Goal: Book appointment/travel/reservation

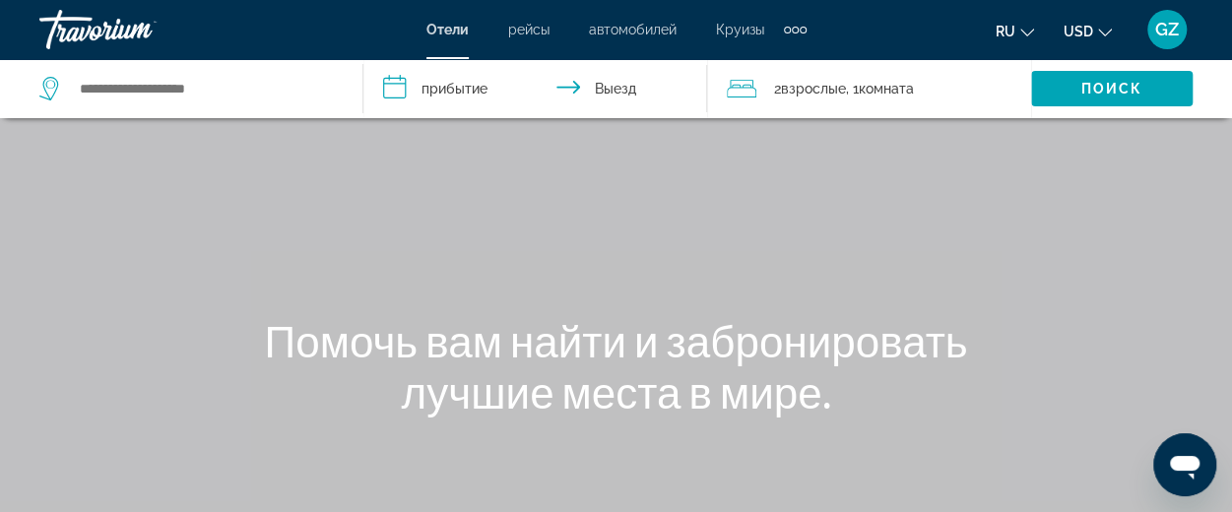
click at [444, 82] on input "**********" at bounding box center [539, 91] width 352 height 65
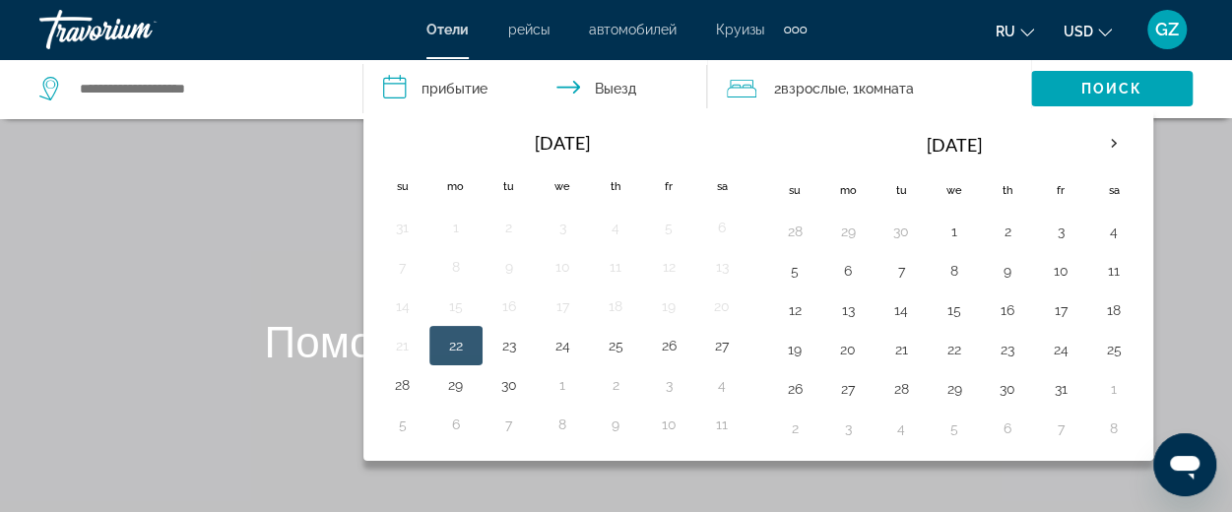
click at [144, 194] on div "Main content" at bounding box center [616, 295] width 1232 height 591
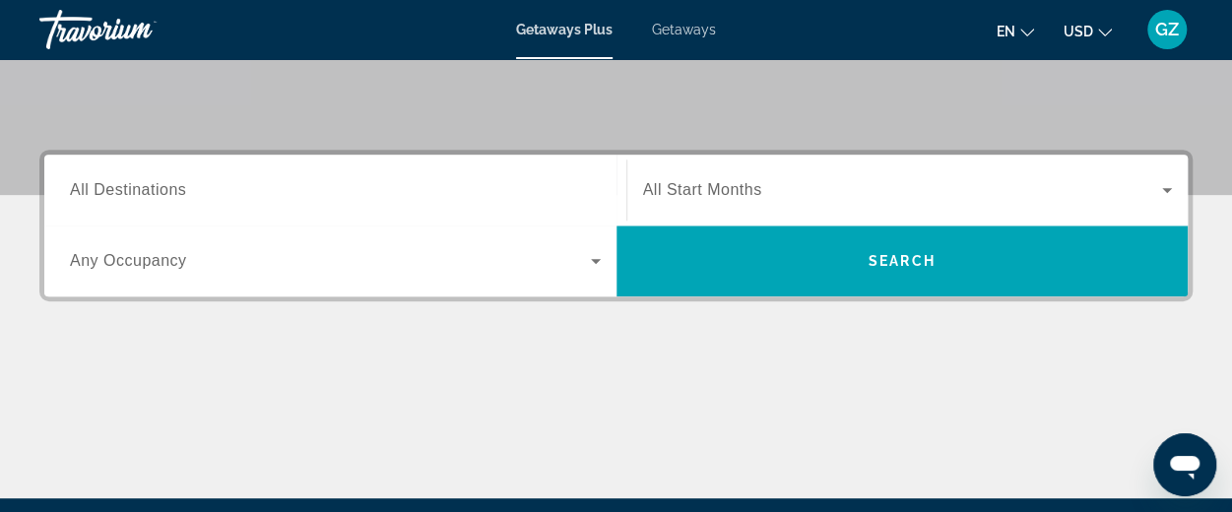
scroll to position [397, 0]
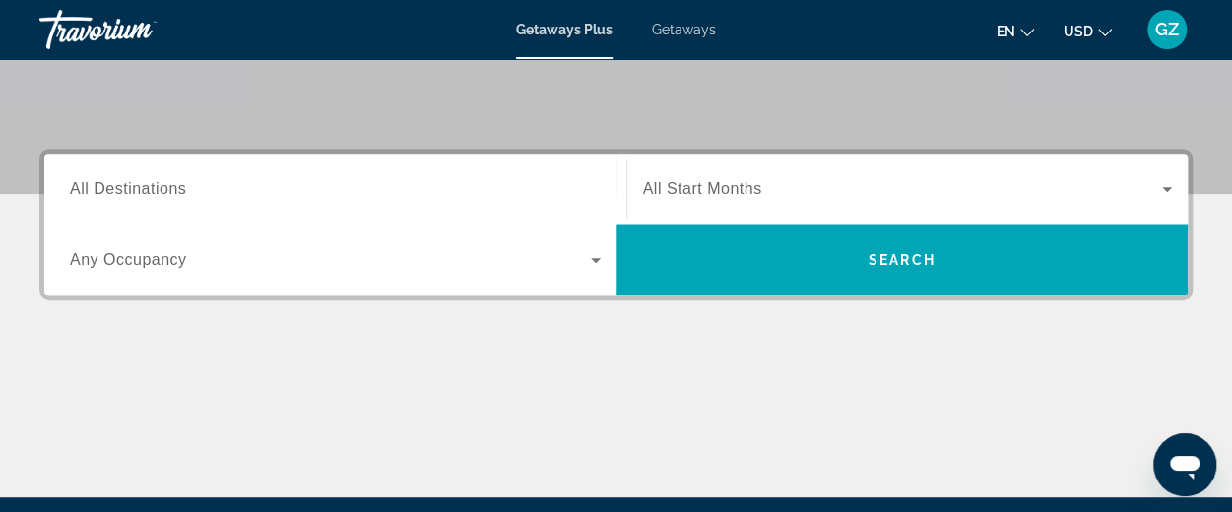
click at [185, 183] on span "All Destinations" at bounding box center [128, 188] width 116 height 17
click at [185, 183] on input "Destination All Destinations" at bounding box center [335, 190] width 531 height 24
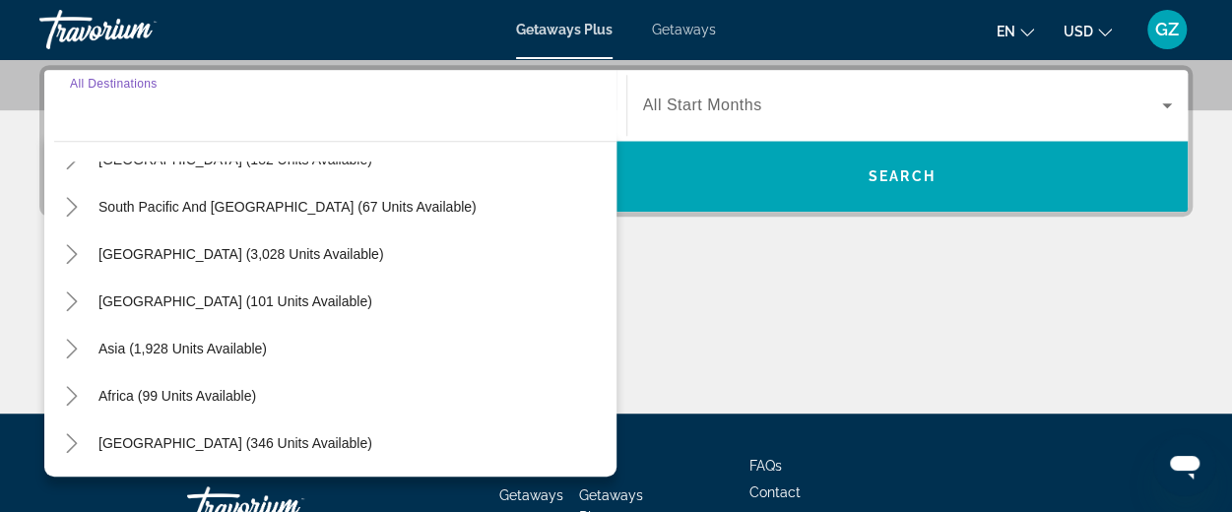
scroll to position [306, 0]
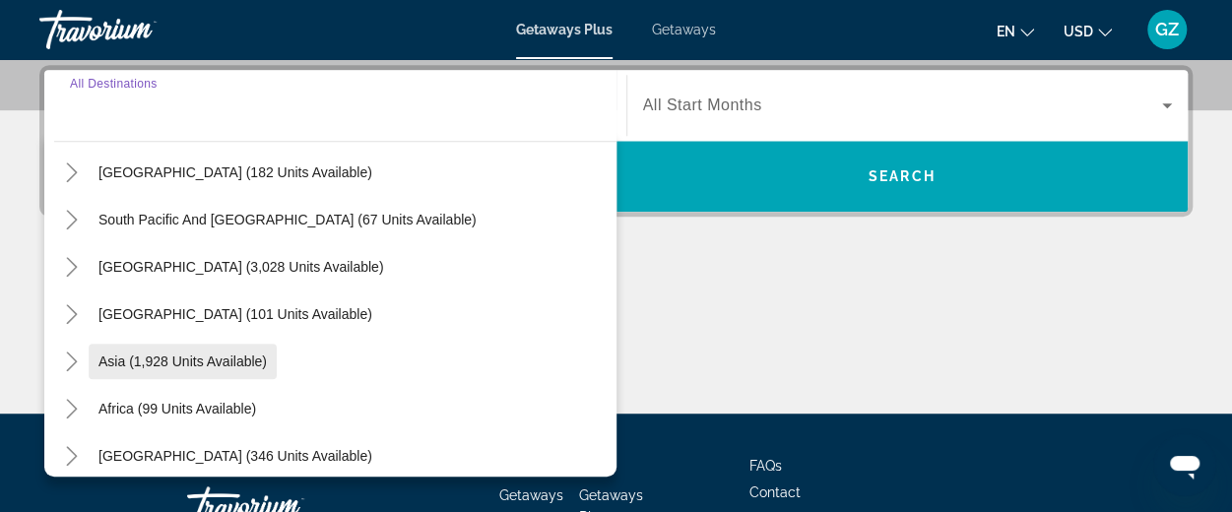
click at [162, 368] on span "Search widget" at bounding box center [183, 361] width 188 height 47
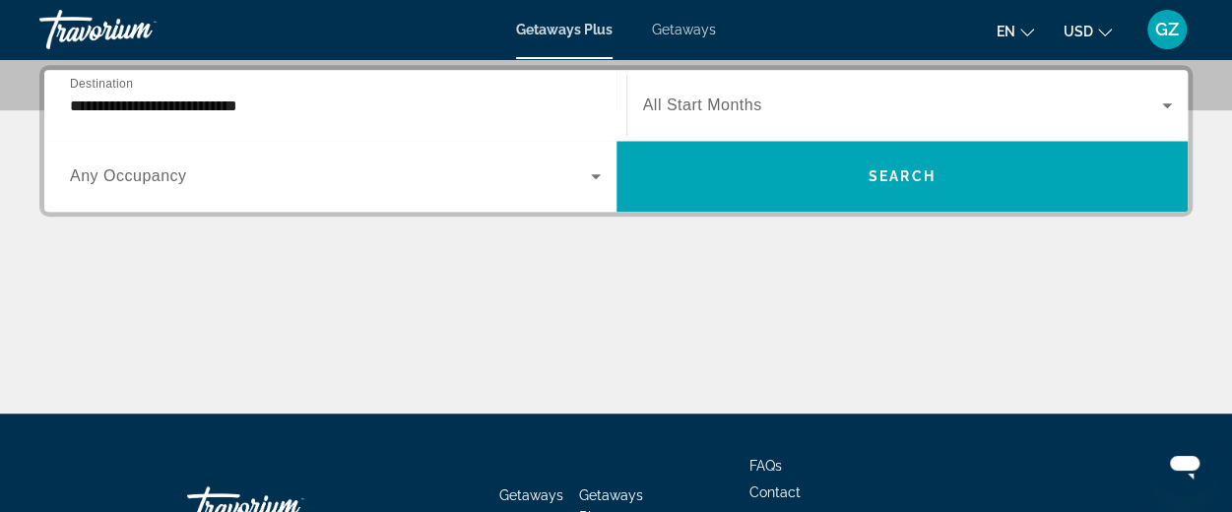
click at [162, 368] on div "Main content" at bounding box center [615, 340] width 1153 height 148
click at [97, 106] on input "**********" at bounding box center [335, 107] width 531 height 24
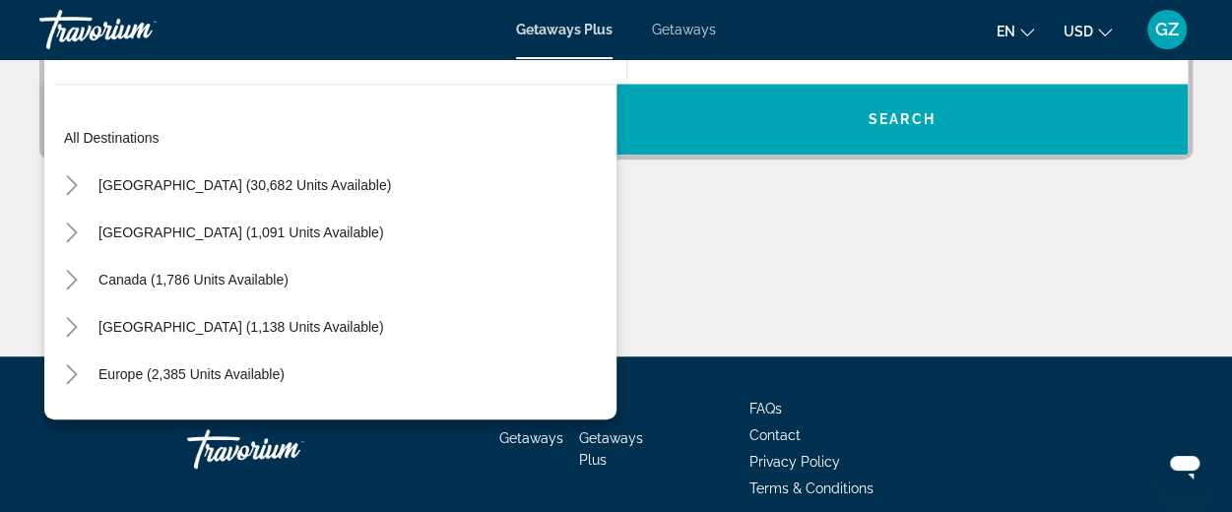
scroll to position [354, 0]
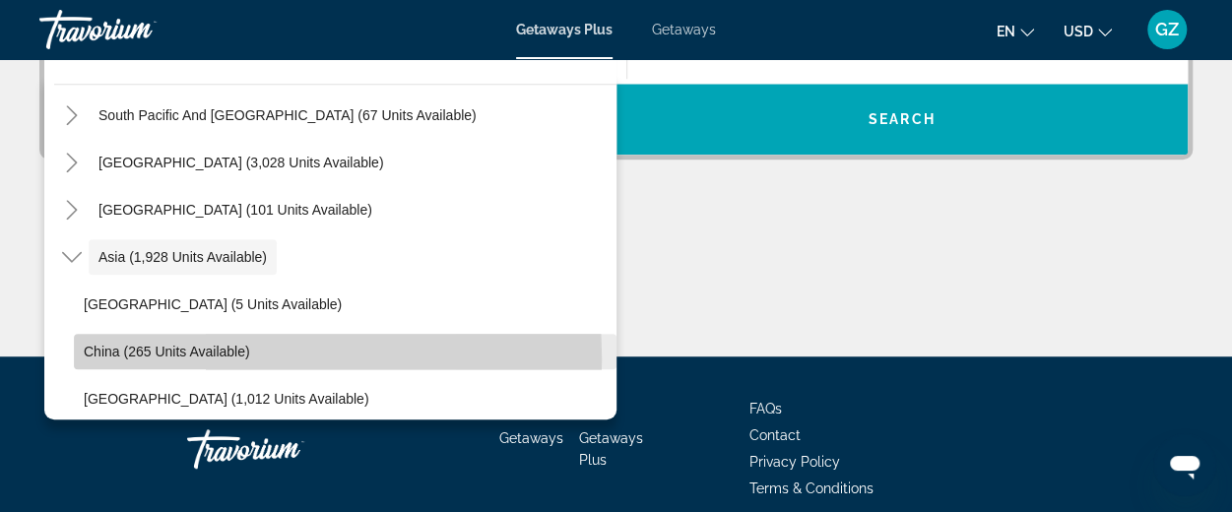
click at [153, 359] on span "Search widget" at bounding box center [345, 351] width 543 height 47
type input "**********"
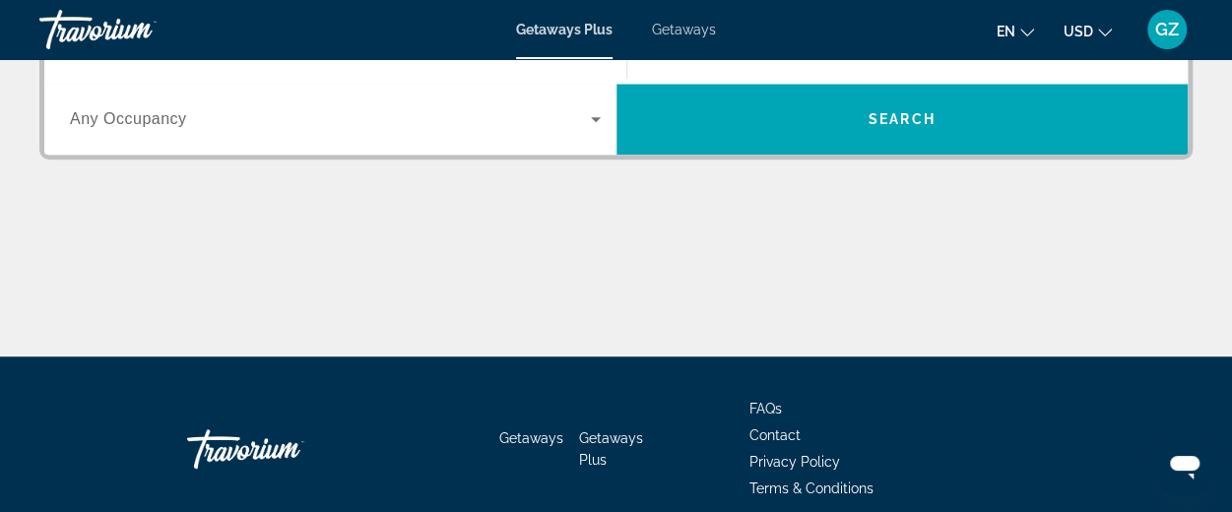
scroll to position [481, 0]
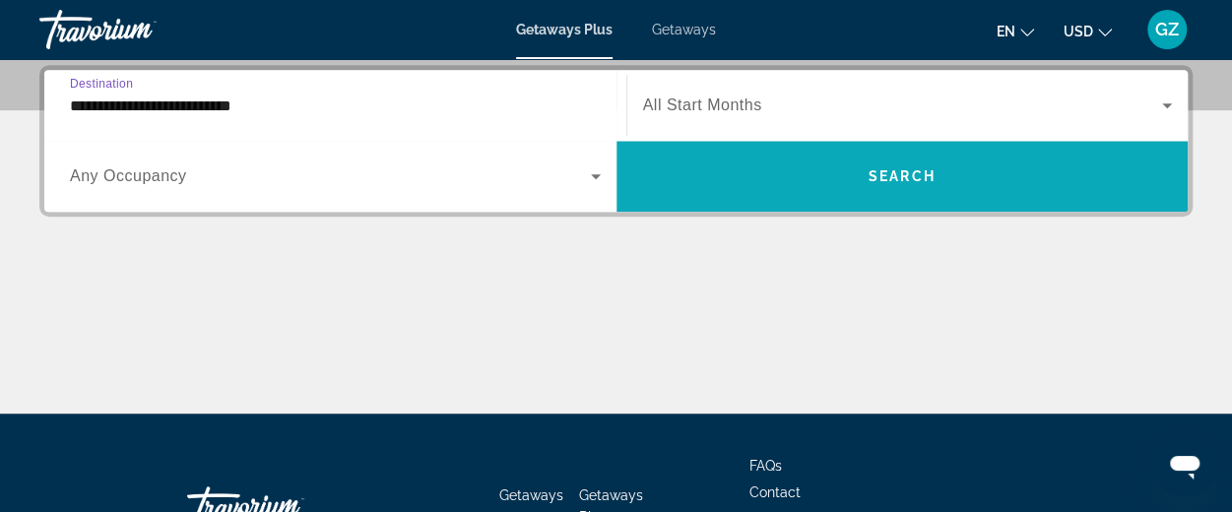
click at [890, 168] on span "Search" at bounding box center [902, 176] width 67 height 16
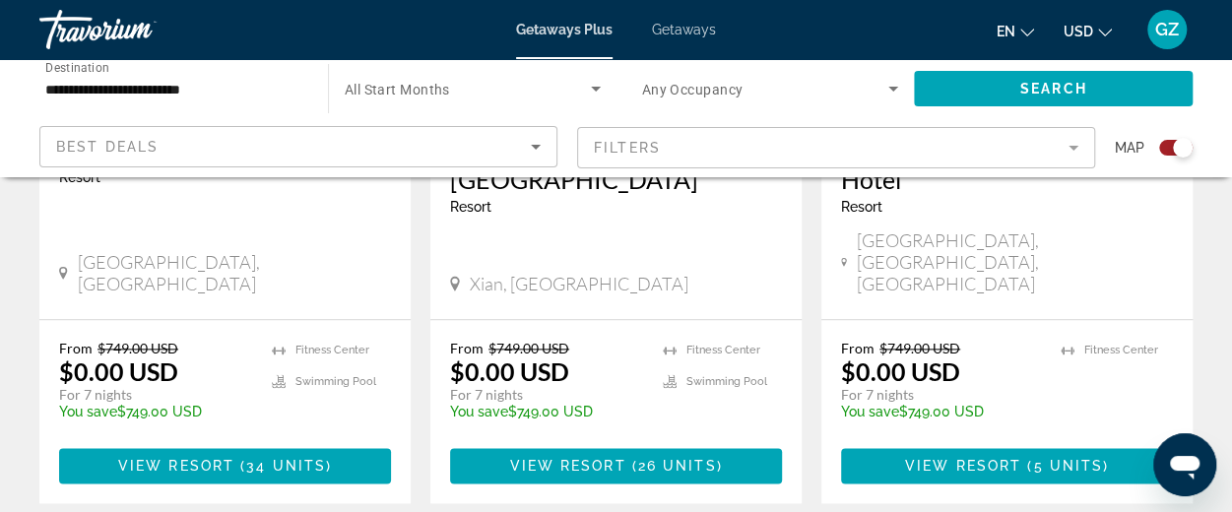
scroll to position [1056, 0]
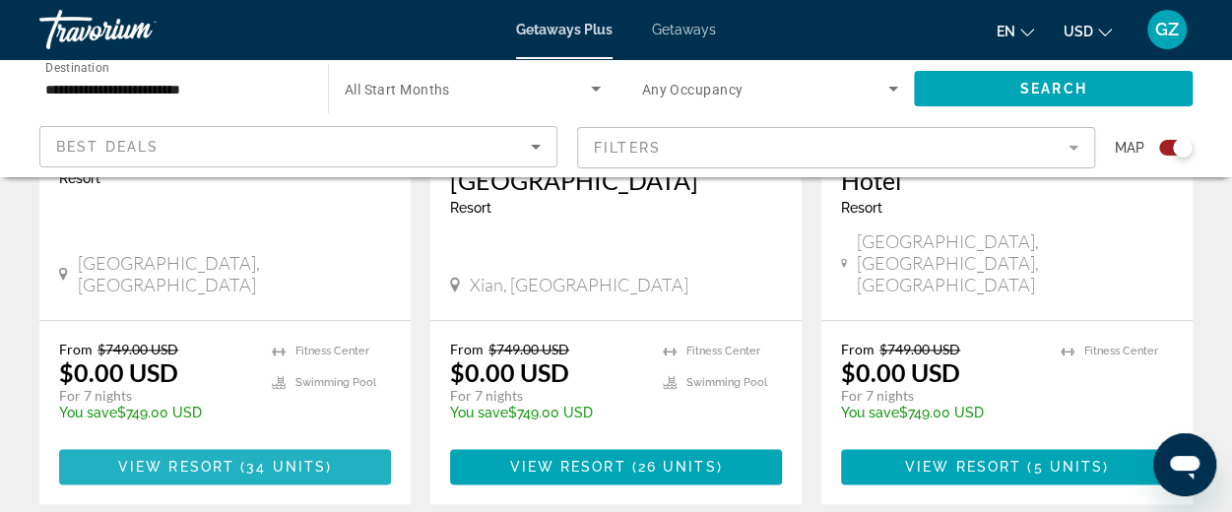
click at [215, 459] on span "View Resort" at bounding box center [176, 467] width 116 height 16
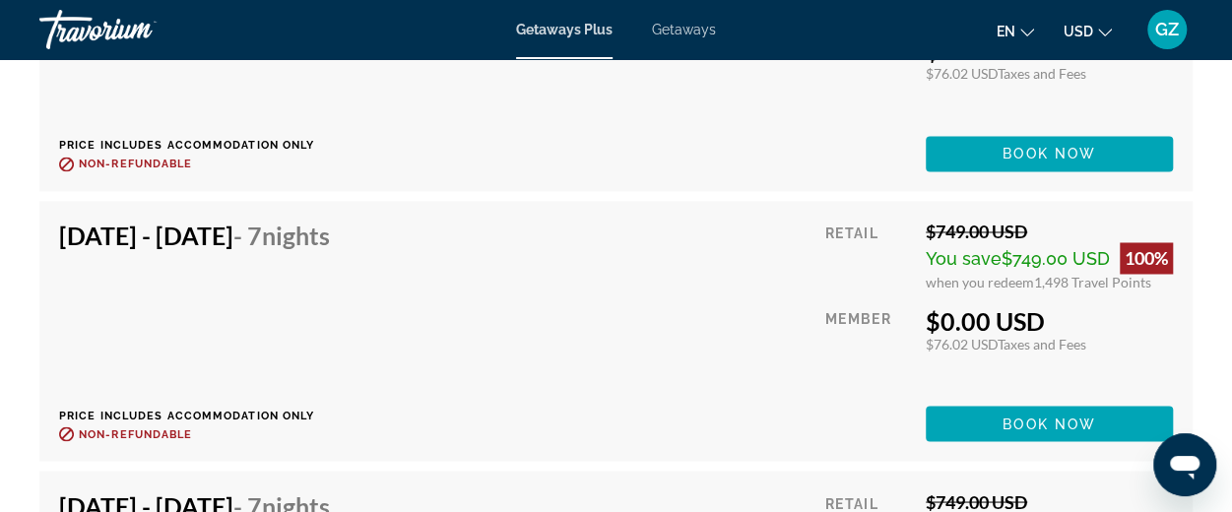
scroll to position [5200, 0]
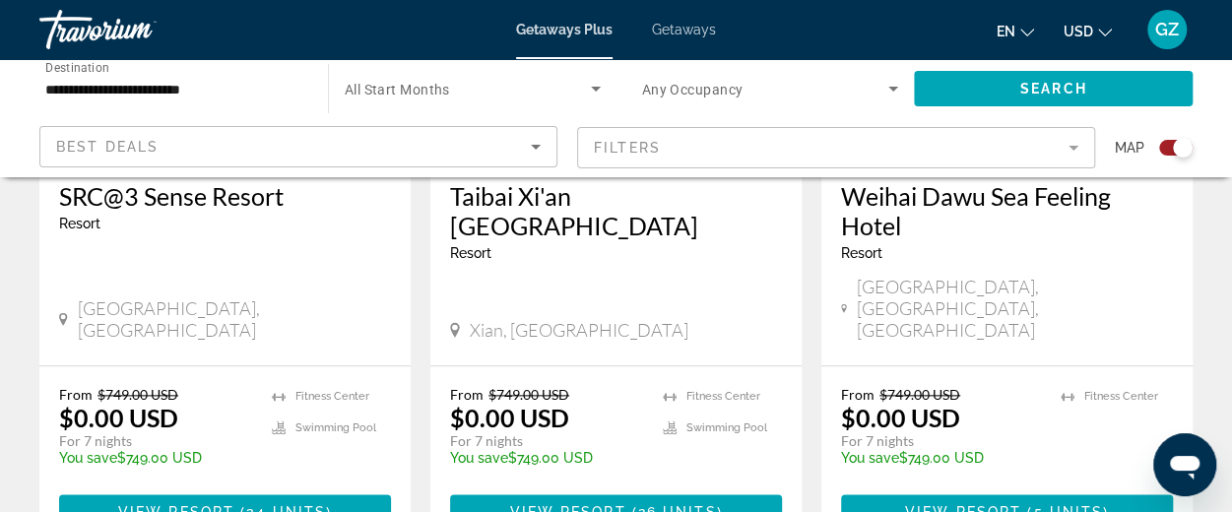
scroll to position [1013, 0]
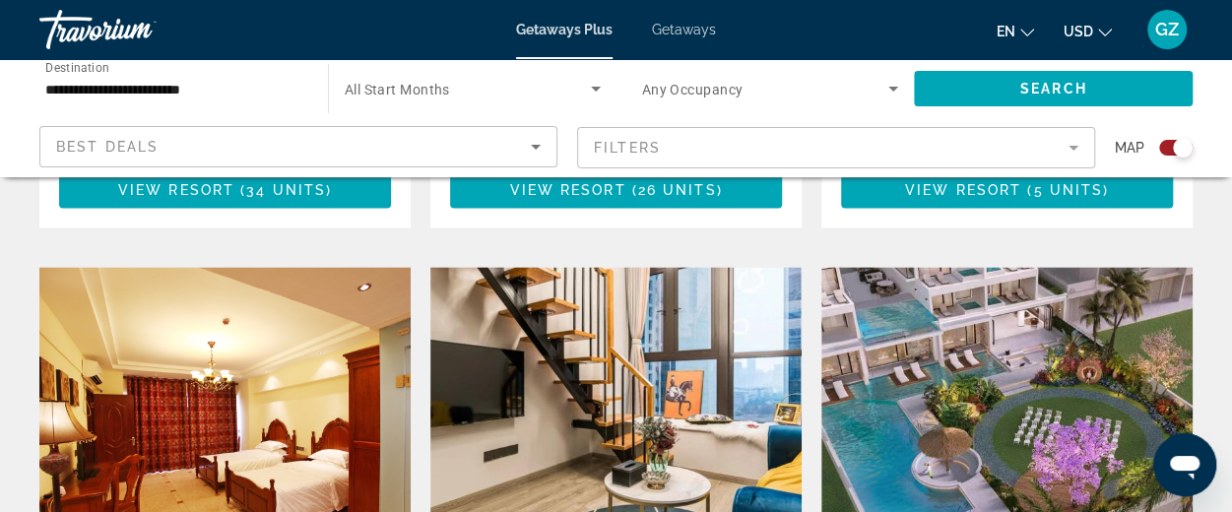
click at [447, 25] on div "Getaways Plus Getaways en English Español Français Italiano Português русский U…" at bounding box center [616, 29] width 1232 height 51
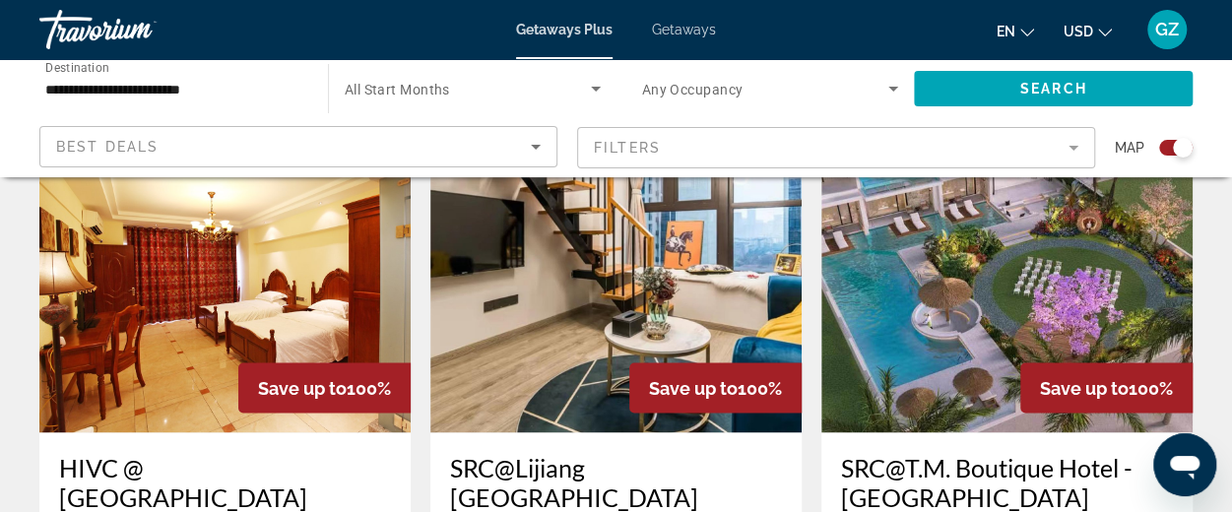
scroll to position [1484, 0]
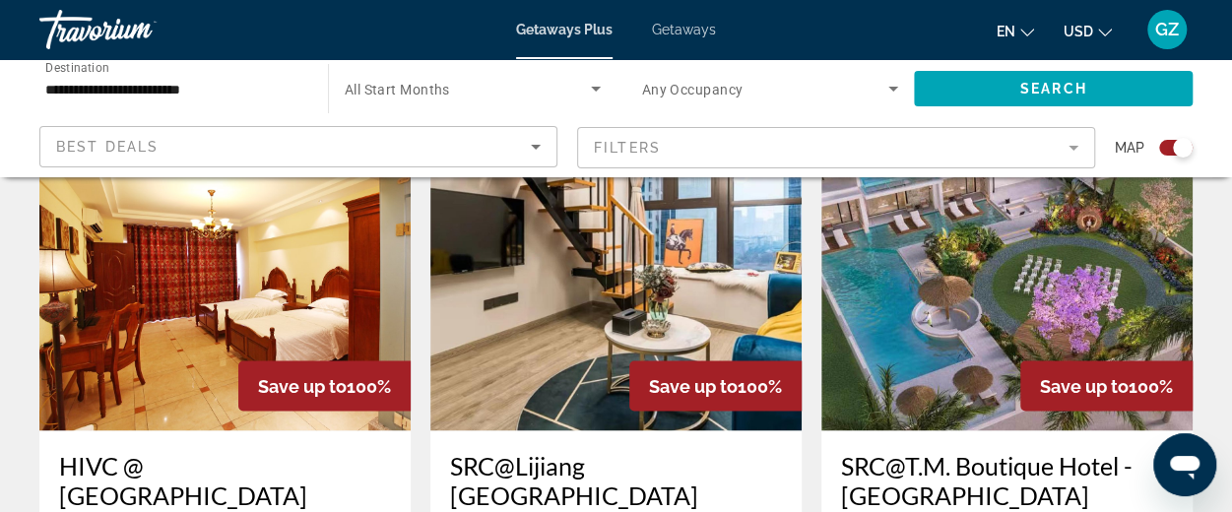
drag, startPoint x: 445, startPoint y: 23, endPoint x: 334, endPoint y: 448, distance: 439.8
click at [334, 450] on h3 "HIVC @ [GEOGRAPHIC_DATA] Huanmei Vacation Apartment" at bounding box center [225, 494] width 332 height 89
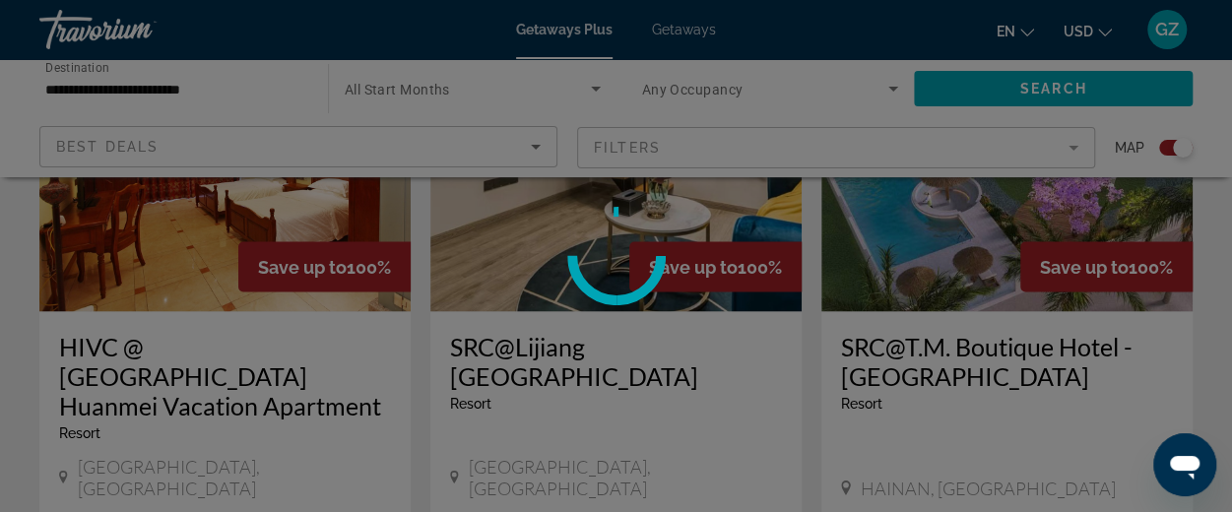
scroll to position [1605, 0]
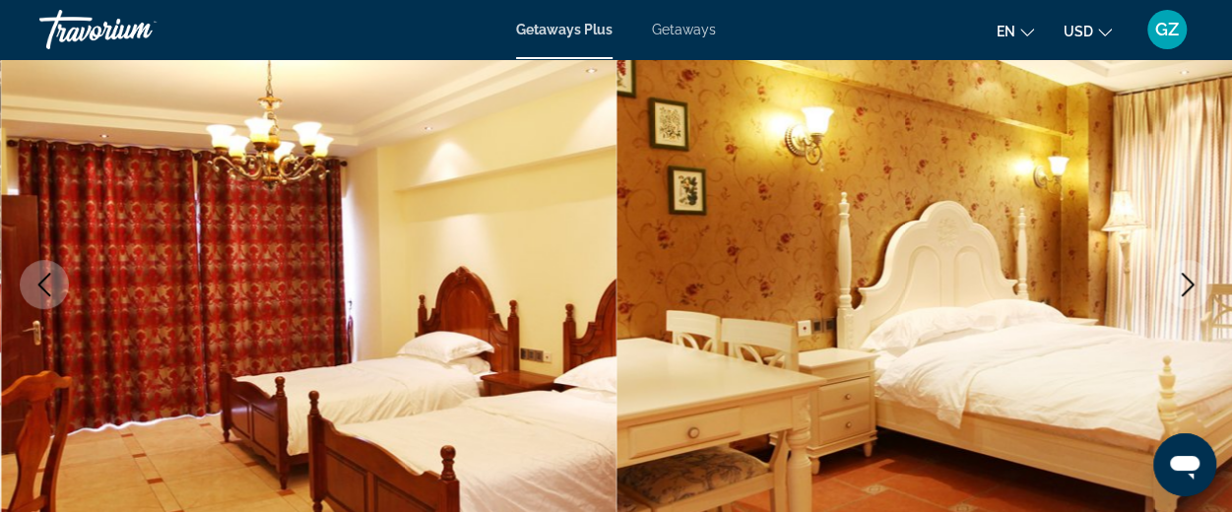
scroll to position [241, 0]
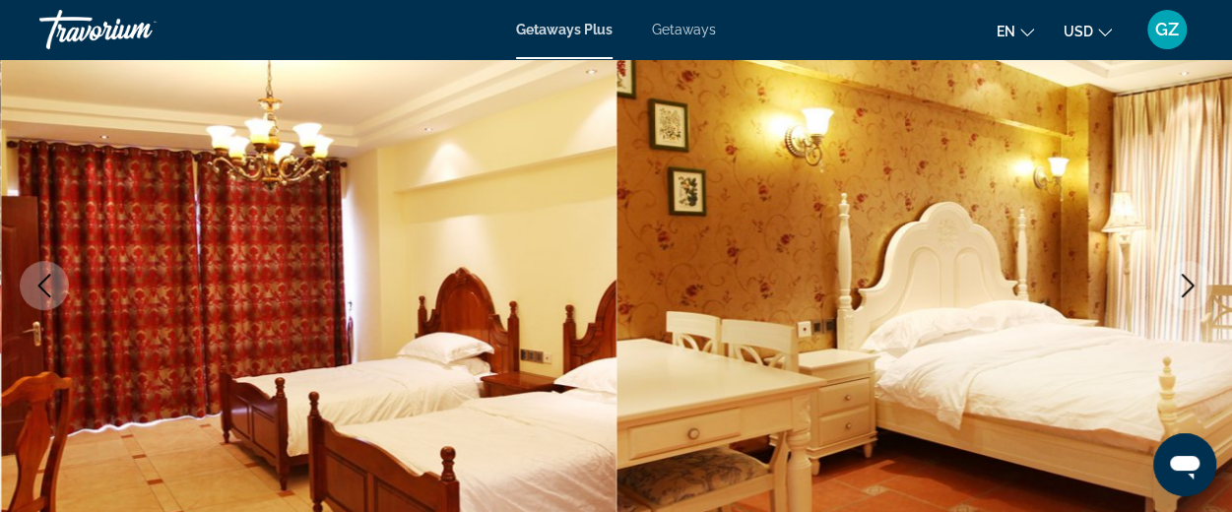
drag, startPoint x: 397, startPoint y: 398, endPoint x: 272, endPoint y: 368, distance: 128.5
click at [272, 368] on img "Main content" at bounding box center [309, 286] width 617 height 936
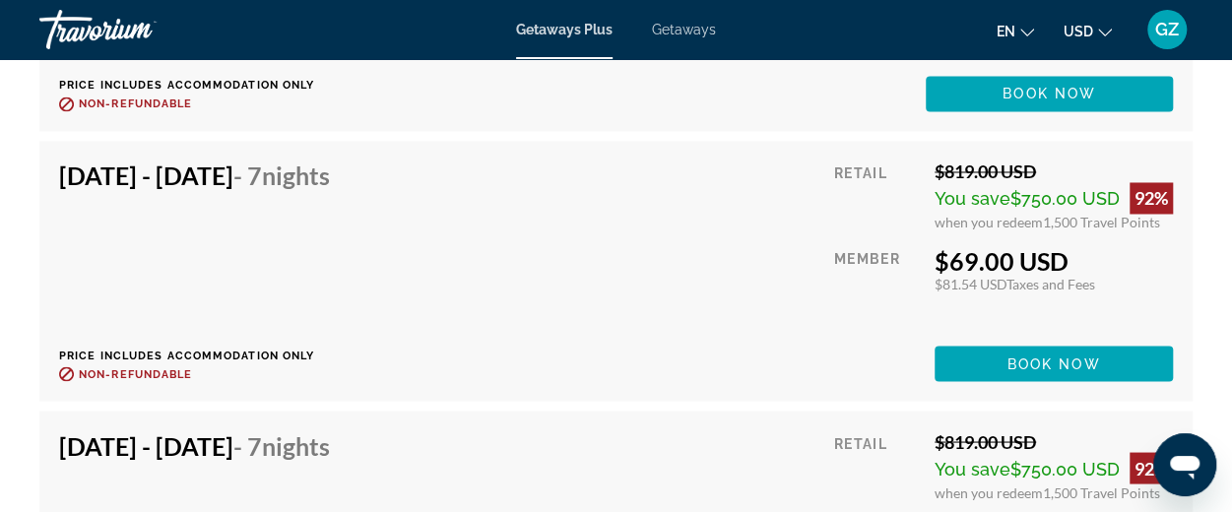
scroll to position [5289, 0]
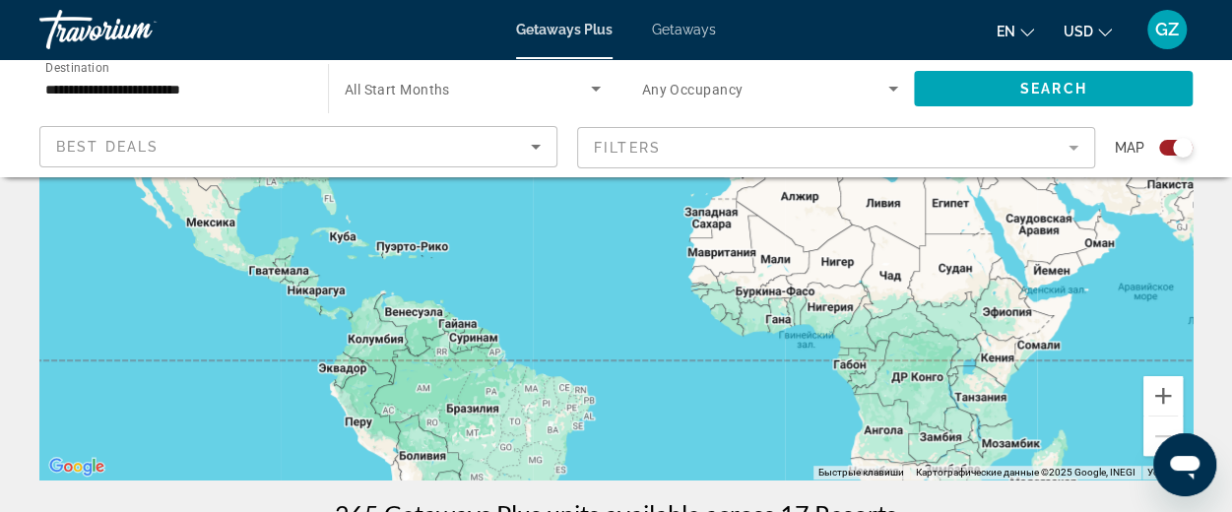
scroll to position [304, 0]
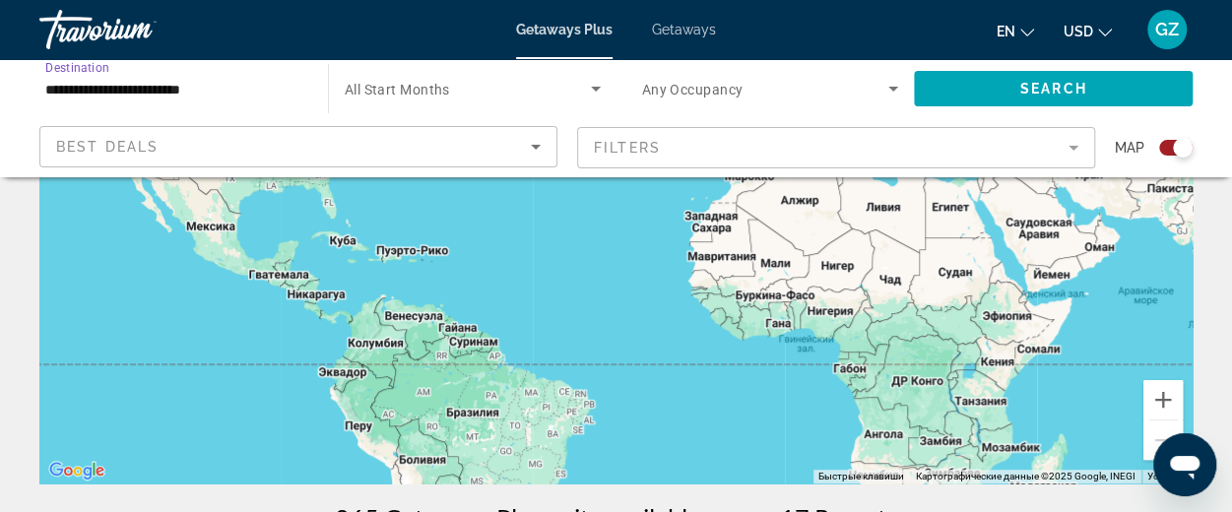
click at [148, 91] on input "**********" at bounding box center [173, 90] width 257 height 24
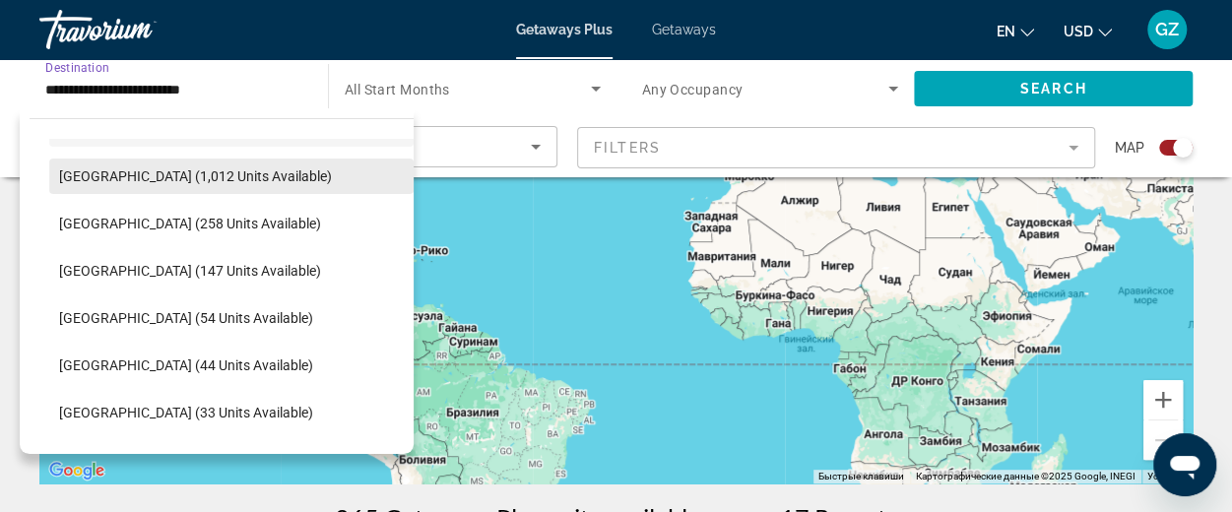
scroll to position [610, 0]
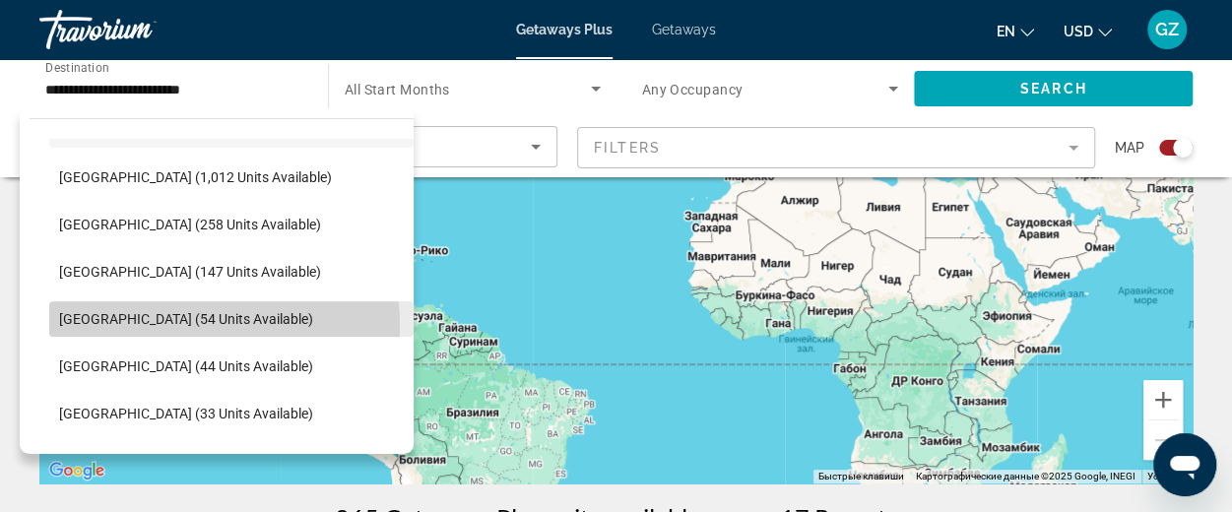
click at [158, 326] on span "[GEOGRAPHIC_DATA] (54 units available)" at bounding box center [186, 319] width 254 height 16
type input "**********"
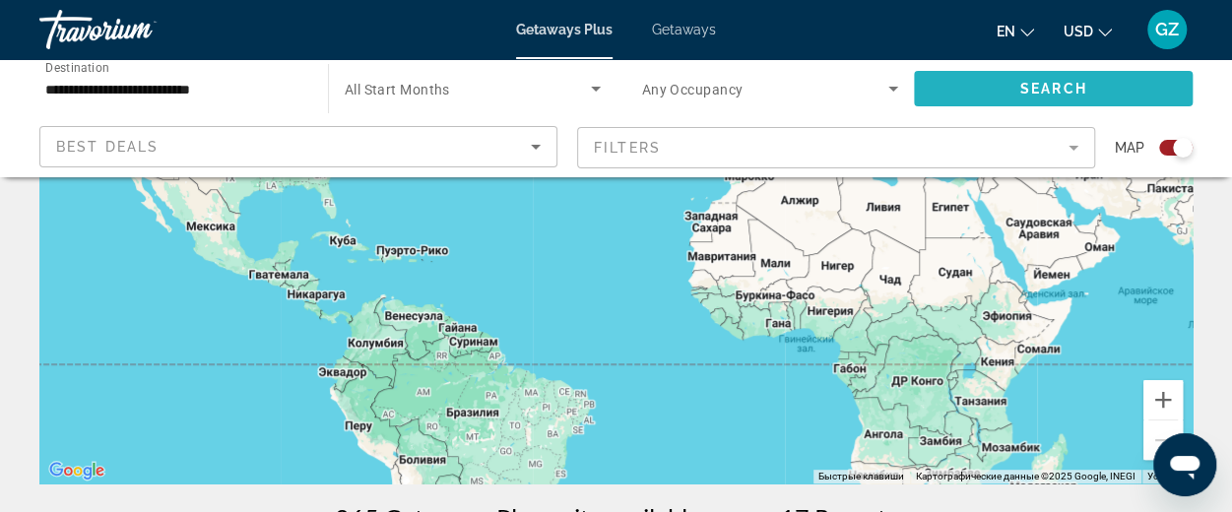
click at [1042, 82] on span "Search" at bounding box center [1053, 89] width 67 height 16
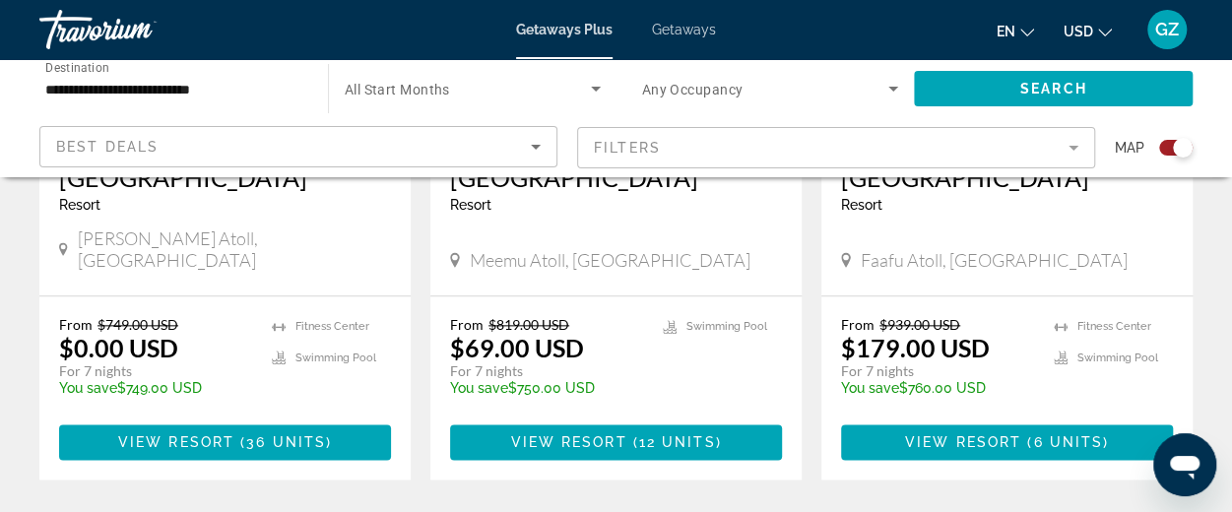
scroll to position [1038, 0]
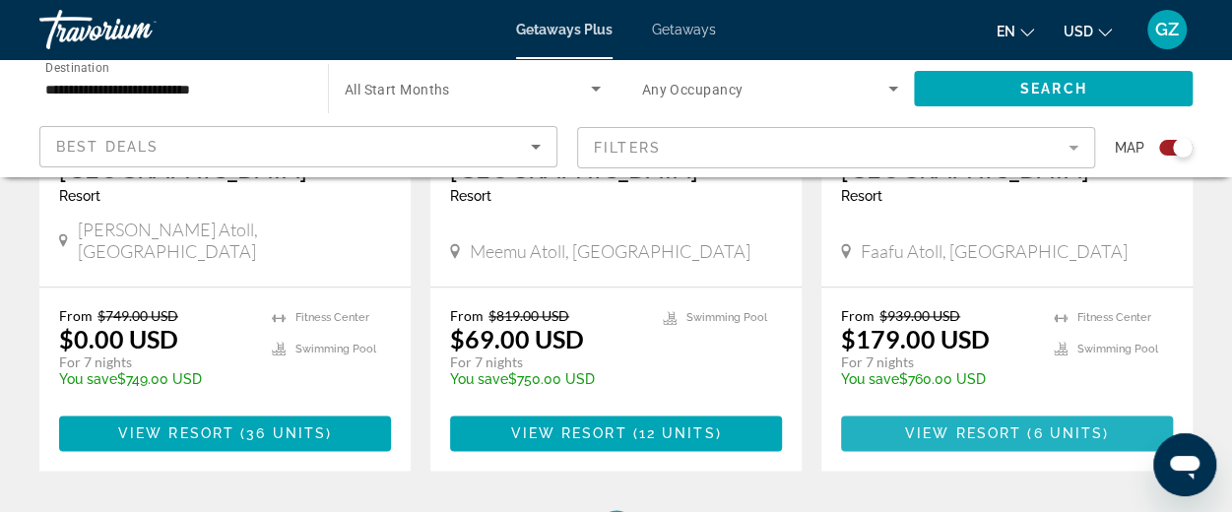
click at [993, 426] on span "View Resort" at bounding box center [963, 434] width 116 height 16
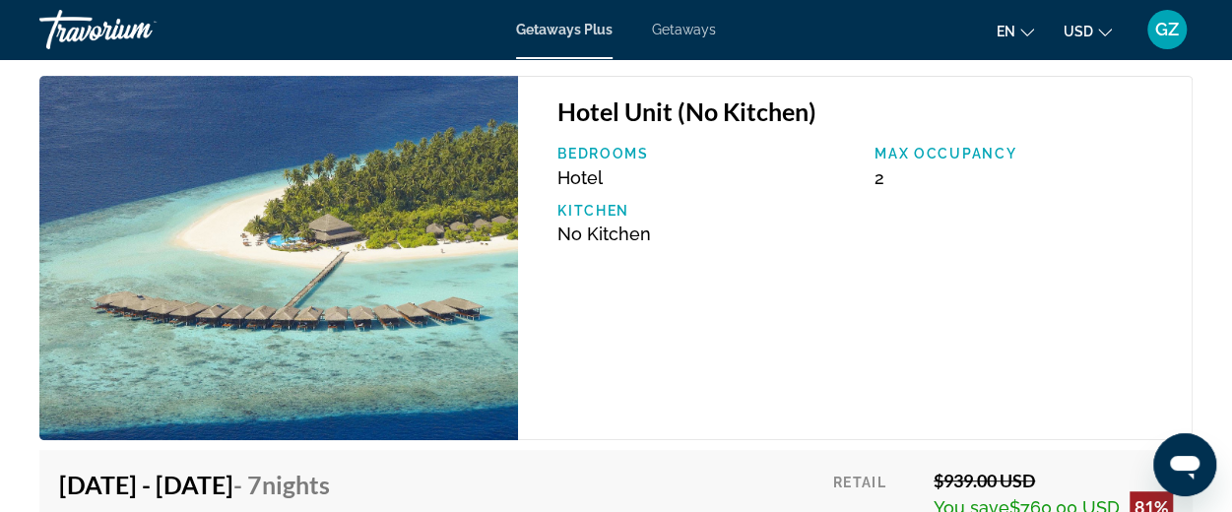
scroll to position [3996, 0]
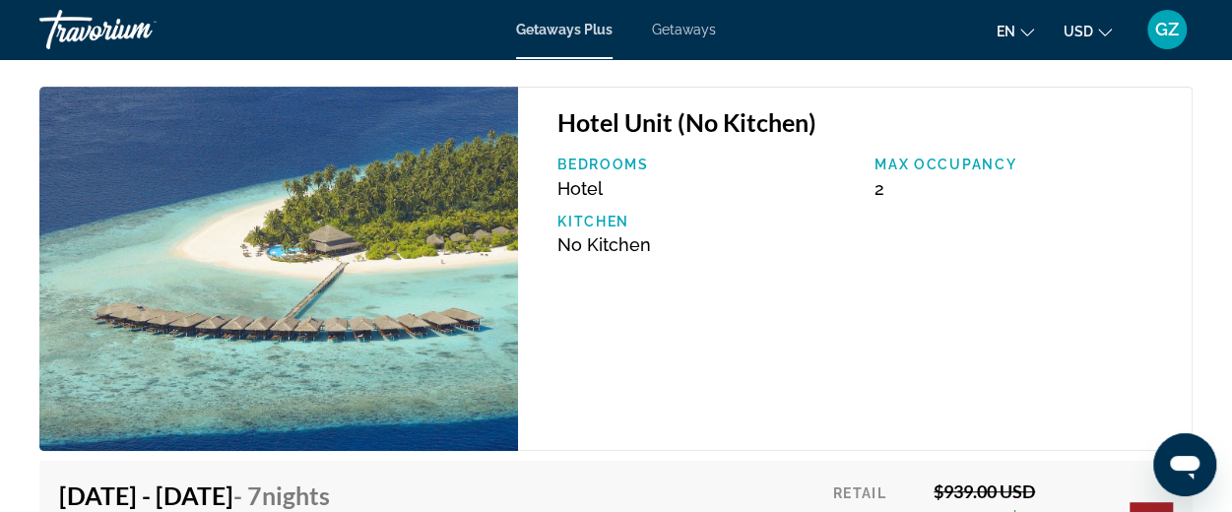
click at [917, 309] on div "Hotel Unit (No Kitchen) Bedrooms Hotel Max Occupancy 2 Kitchen No Kitchen" at bounding box center [855, 269] width 675 height 364
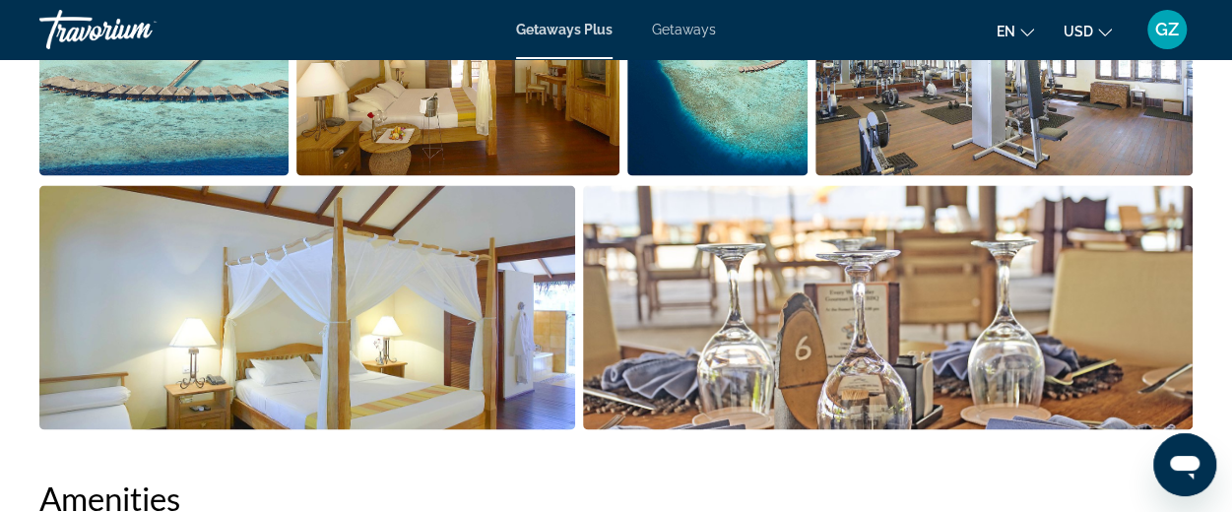
scroll to position [1469, 0]
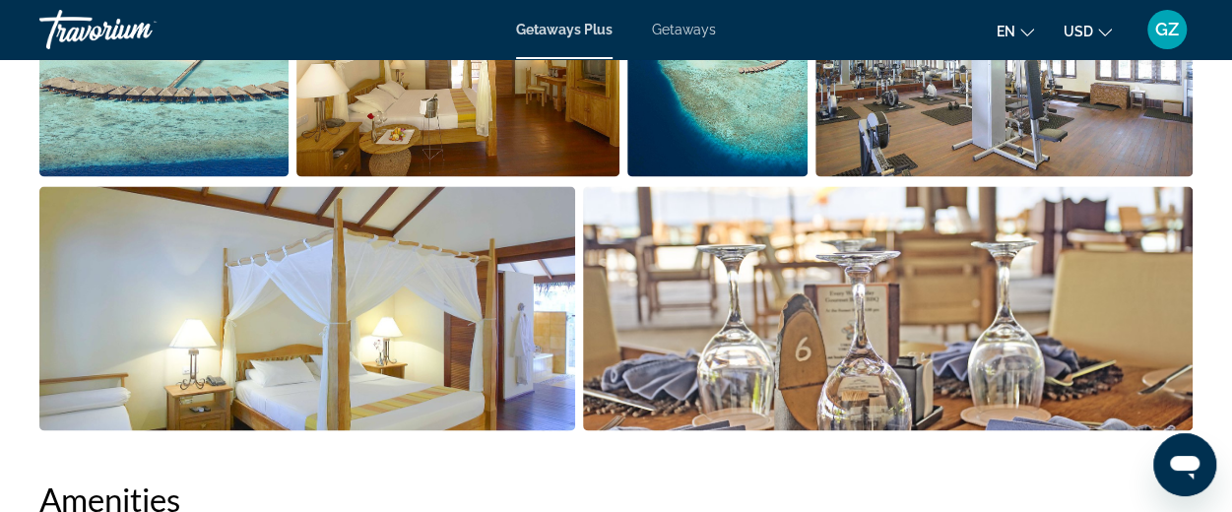
click at [1017, 200] on img "Open full-screen image slider" at bounding box center [888, 308] width 610 height 244
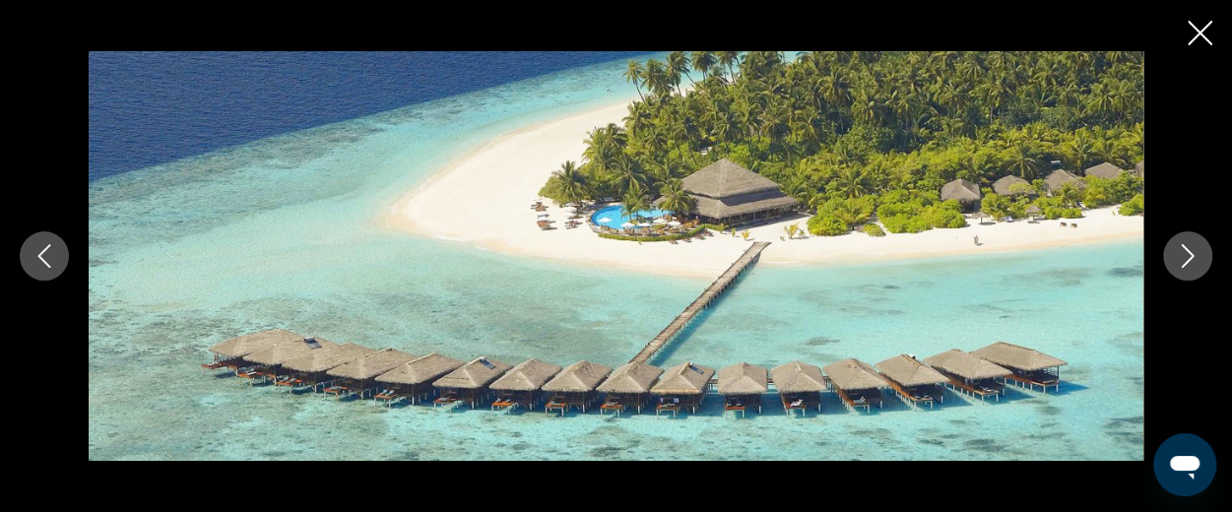
scroll to position [1442, 0]
click at [1200, 259] on button "Next image" at bounding box center [1187, 255] width 49 height 49
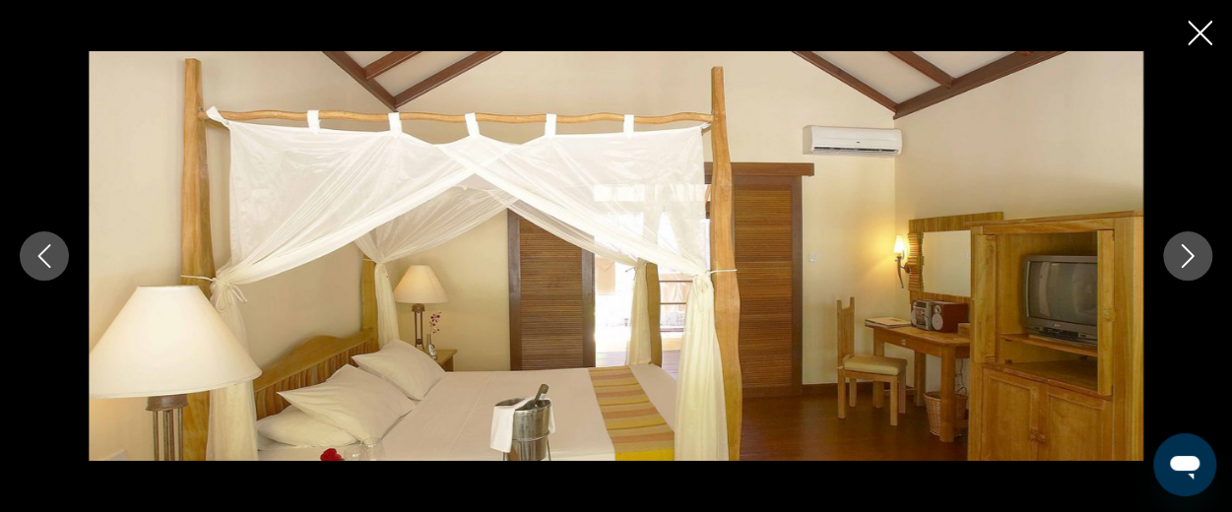
click at [1200, 259] on button "Next image" at bounding box center [1187, 255] width 49 height 49
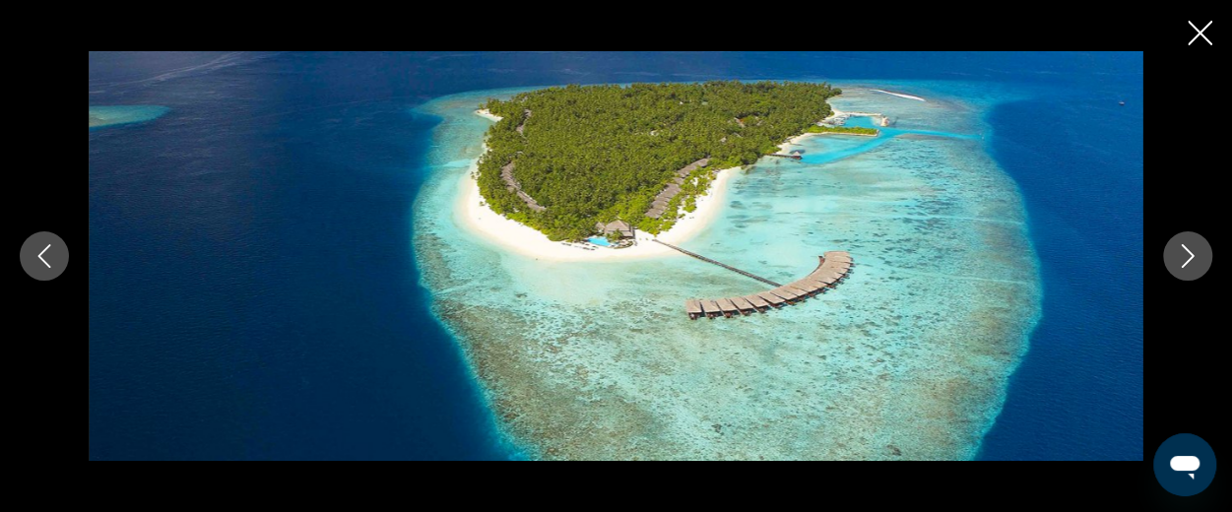
click at [1200, 259] on button "Next image" at bounding box center [1187, 255] width 49 height 49
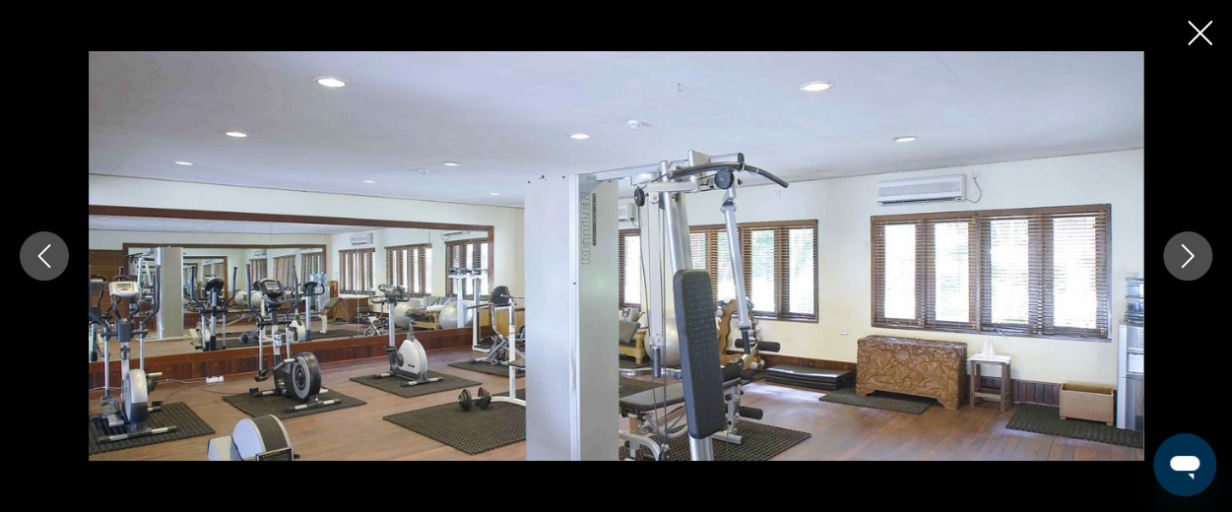
click at [1200, 259] on button "Next image" at bounding box center [1187, 255] width 49 height 49
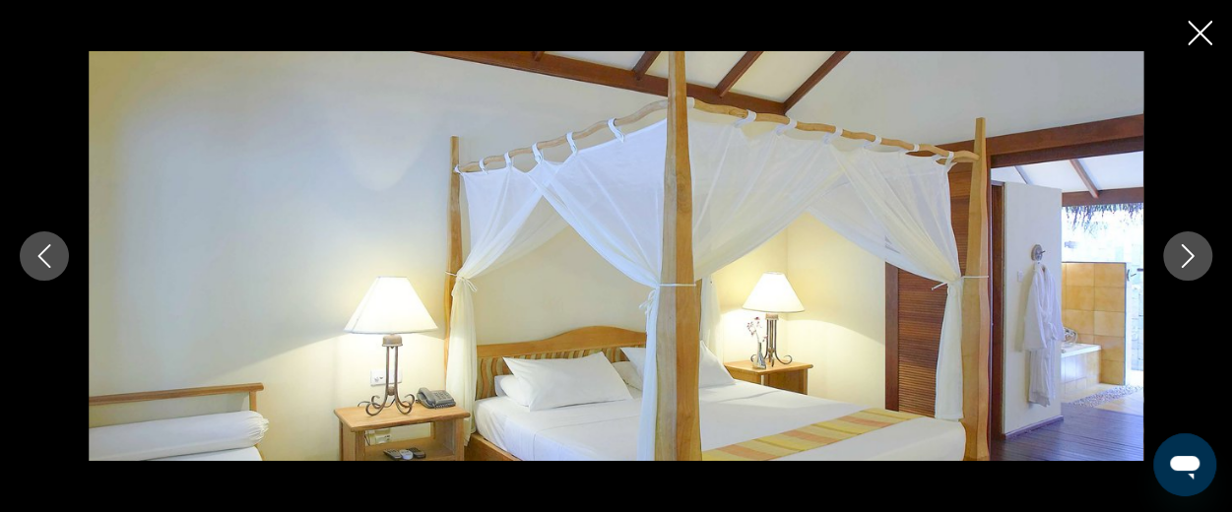
click at [1200, 259] on button "Next image" at bounding box center [1187, 255] width 49 height 49
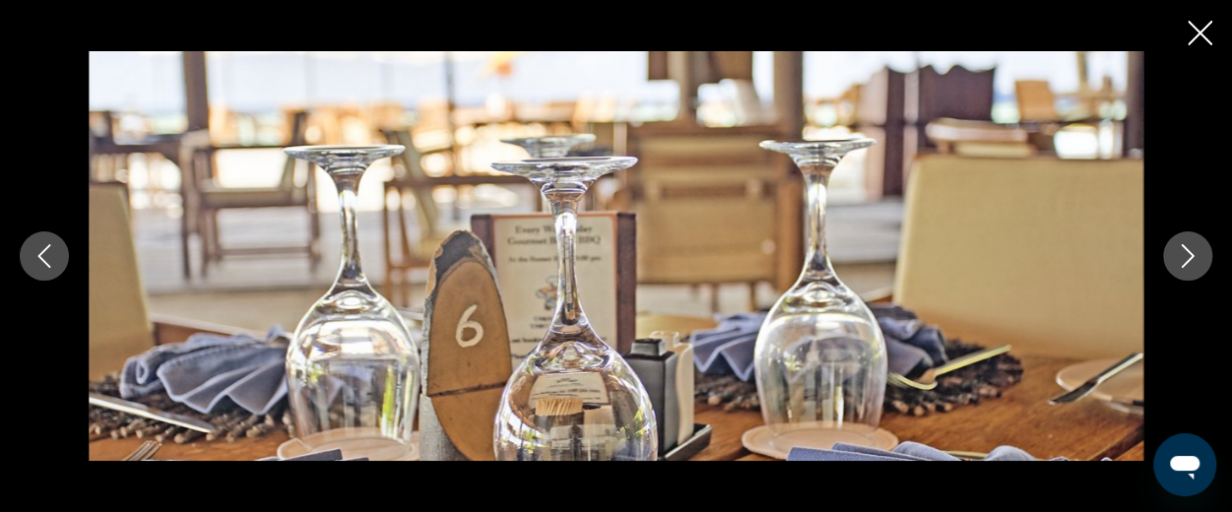
click at [1200, 259] on button "Next image" at bounding box center [1187, 255] width 49 height 49
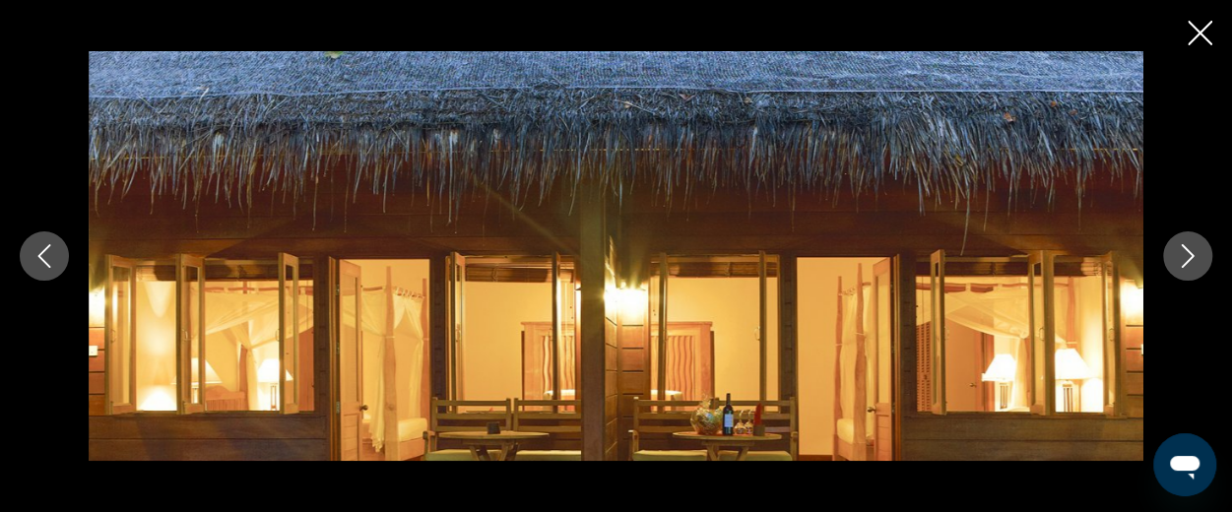
click at [1200, 259] on button "Next image" at bounding box center [1187, 255] width 49 height 49
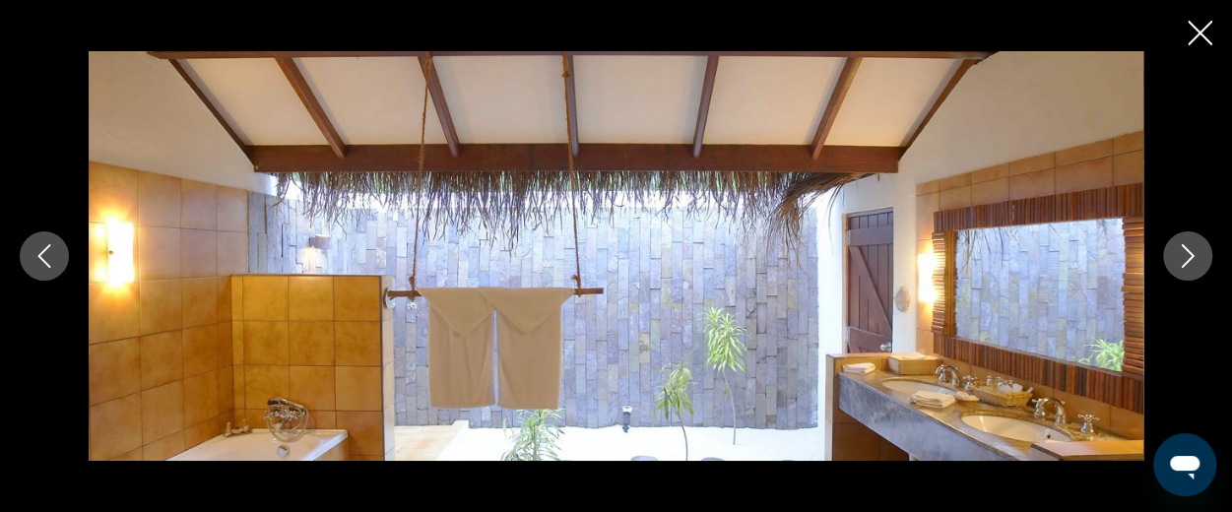
click at [1200, 259] on button "Next image" at bounding box center [1187, 255] width 49 height 49
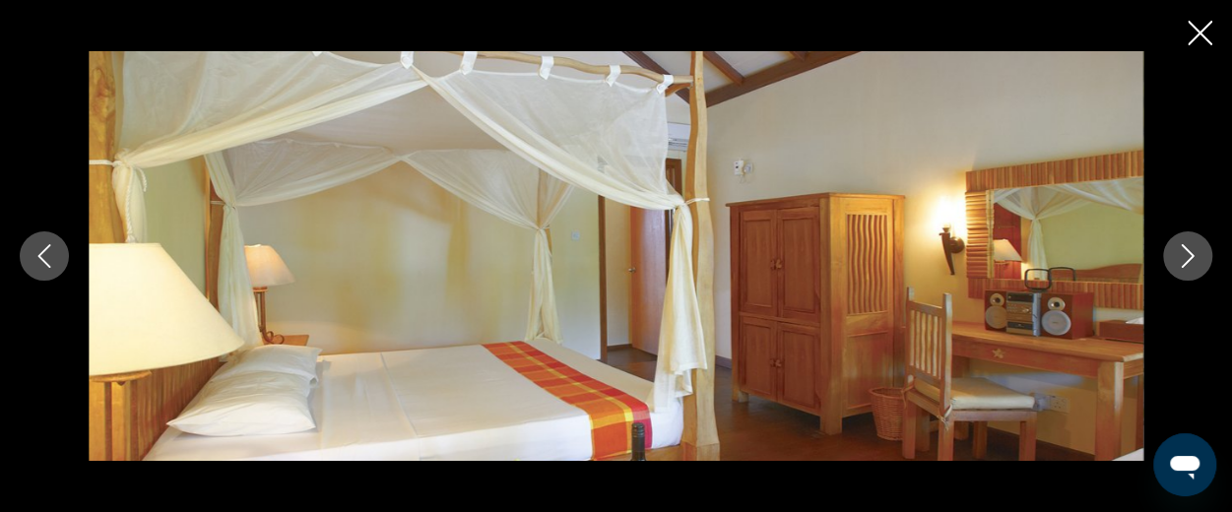
click at [1200, 259] on button "Next image" at bounding box center [1187, 255] width 49 height 49
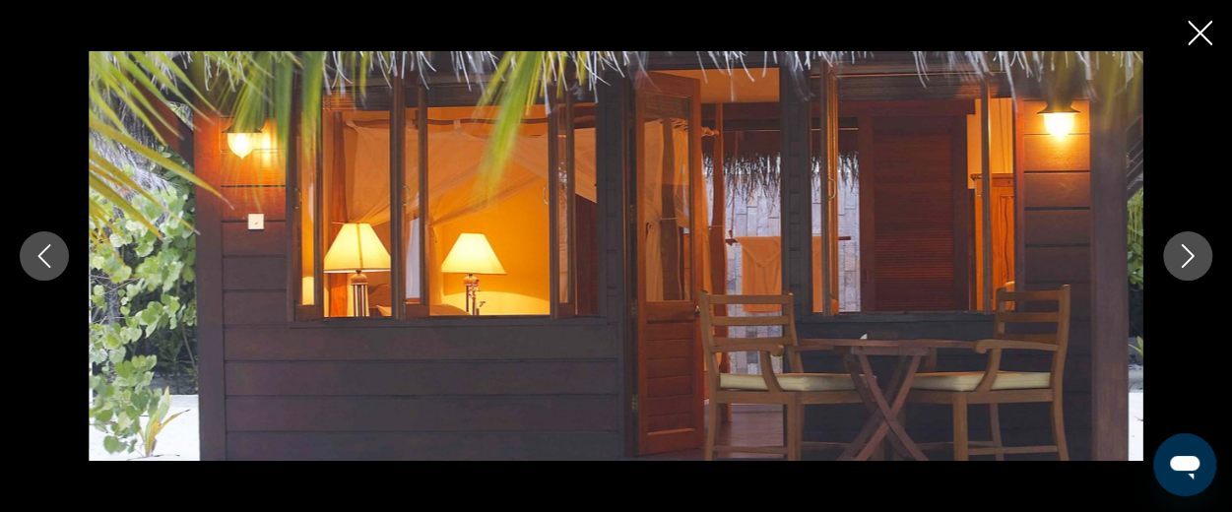
click at [1200, 259] on button "Next image" at bounding box center [1187, 255] width 49 height 49
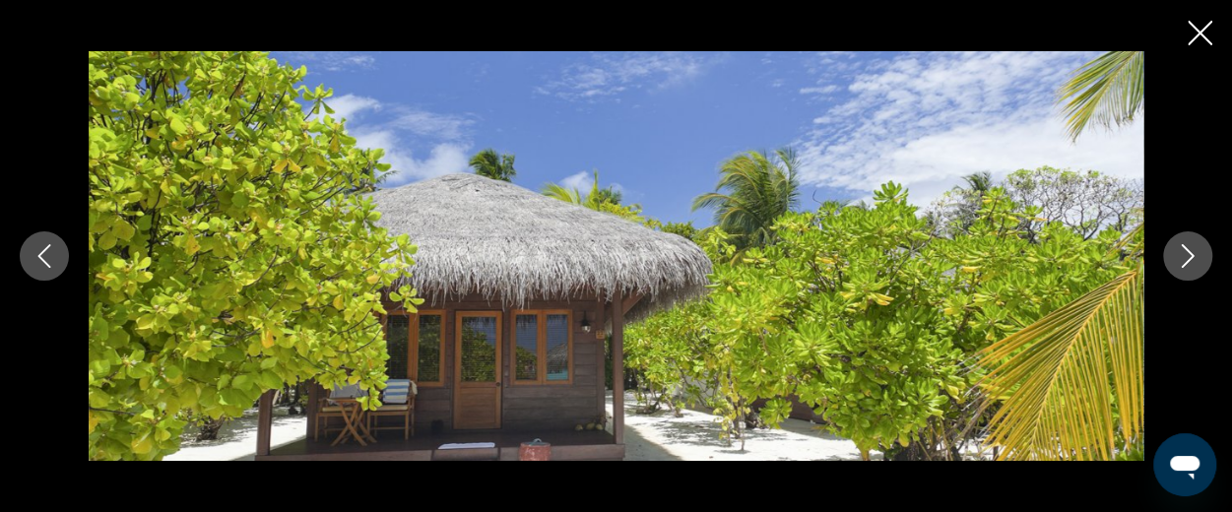
click at [1200, 259] on button "Next image" at bounding box center [1187, 255] width 49 height 49
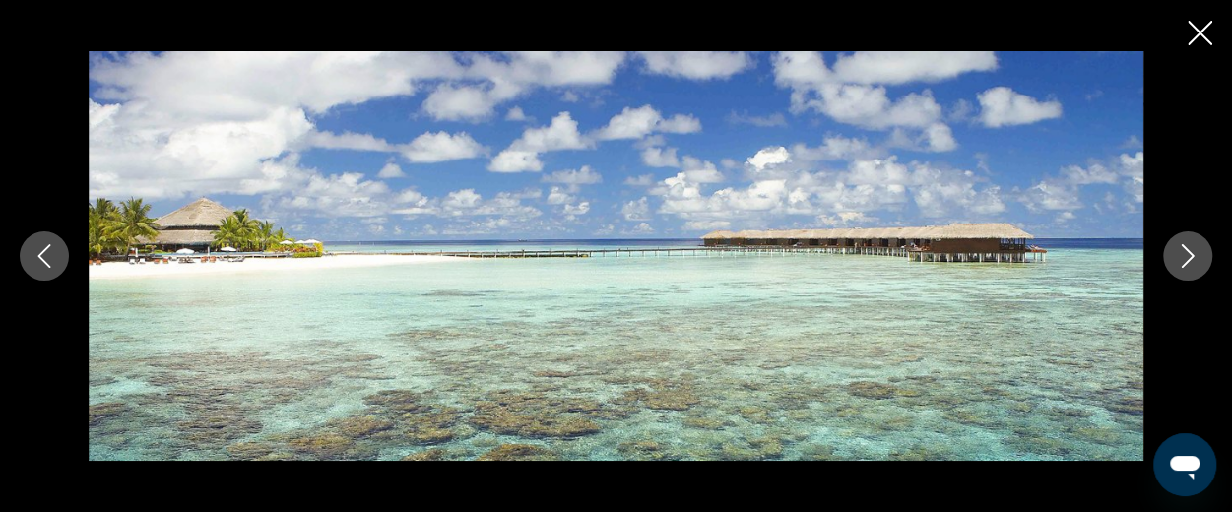
click at [1200, 259] on button "Next image" at bounding box center [1187, 255] width 49 height 49
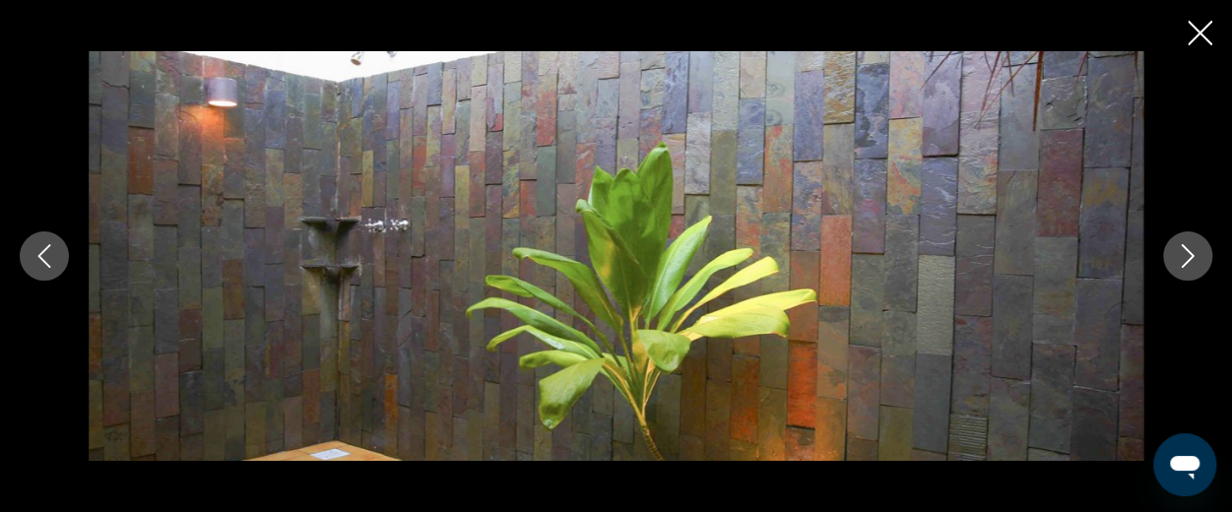
click at [1200, 259] on button "Next image" at bounding box center [1187, 255] width 49 height 49
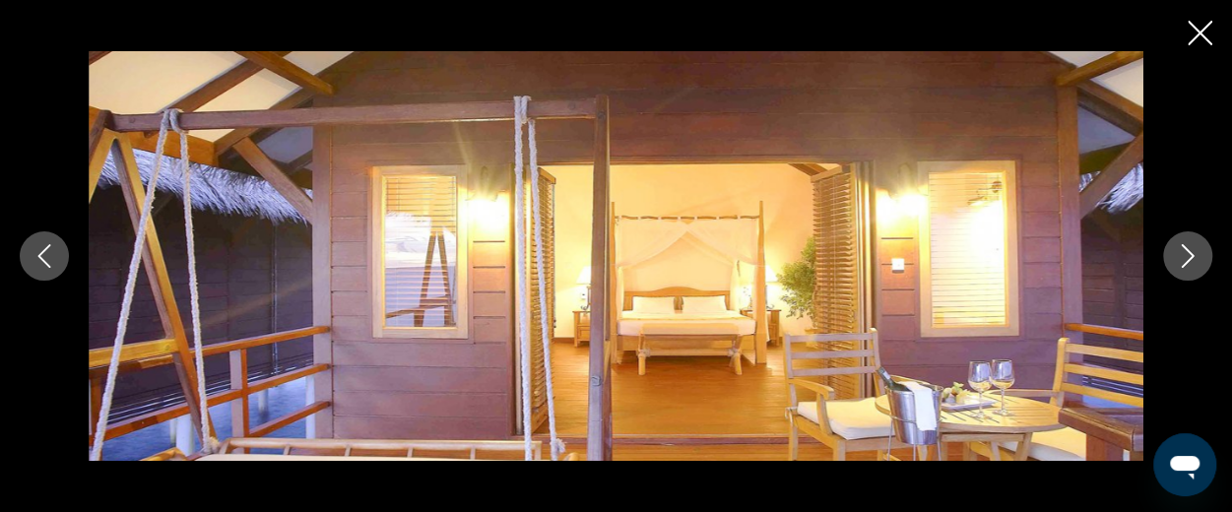
click at [1200, 259] on button "Next image" at bounding box center [1187, 255] width 49 height 49
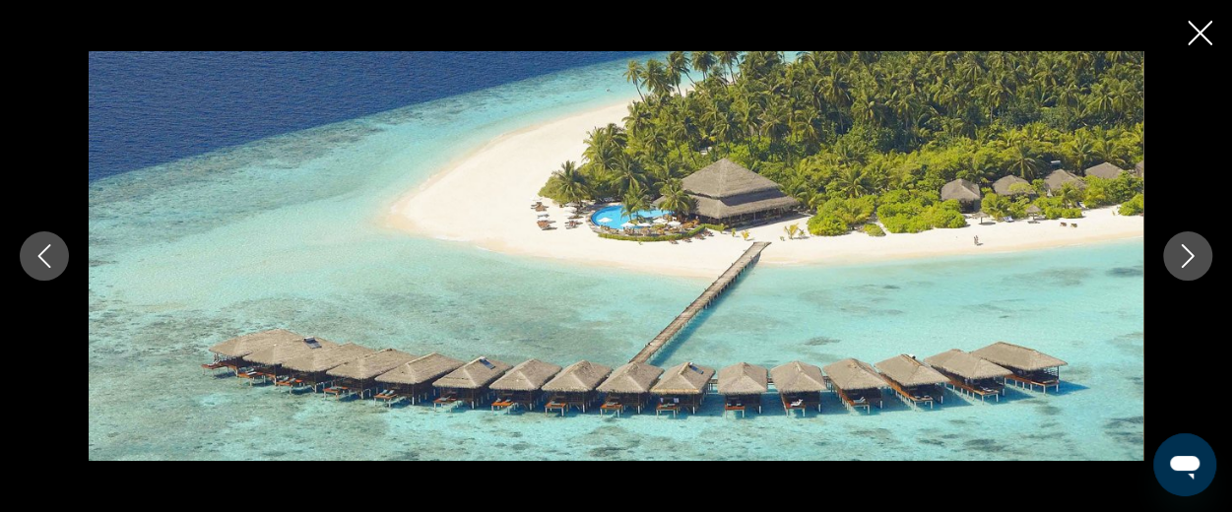
click at [1200, 259] on button "Next image" at bounding box center [1187, 255] width 49 height 49
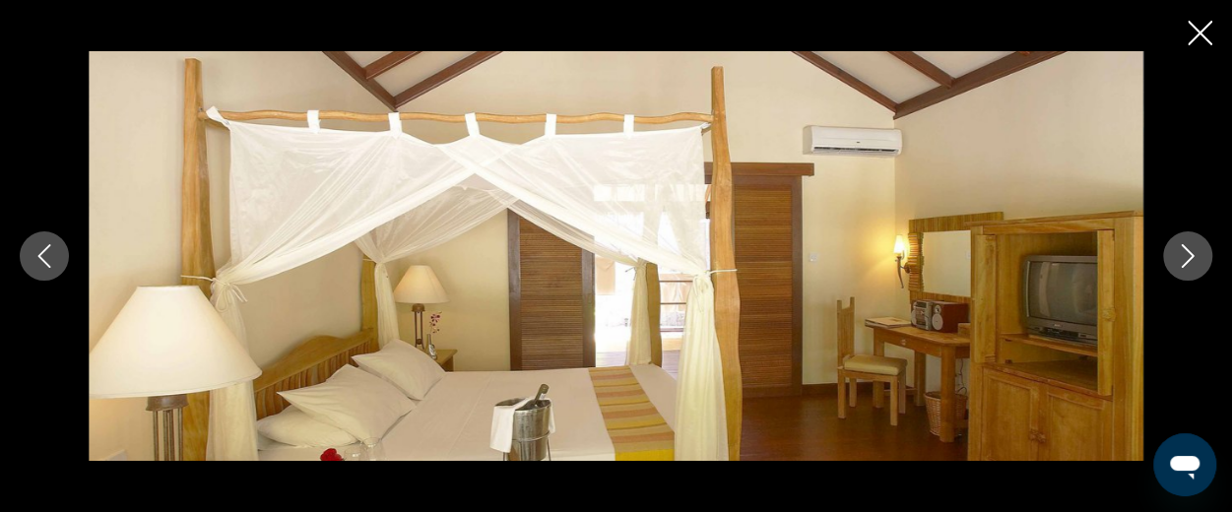
click at [1200, 259] on button "Next image" at bounding box center [1187, 255] width 49 height 49
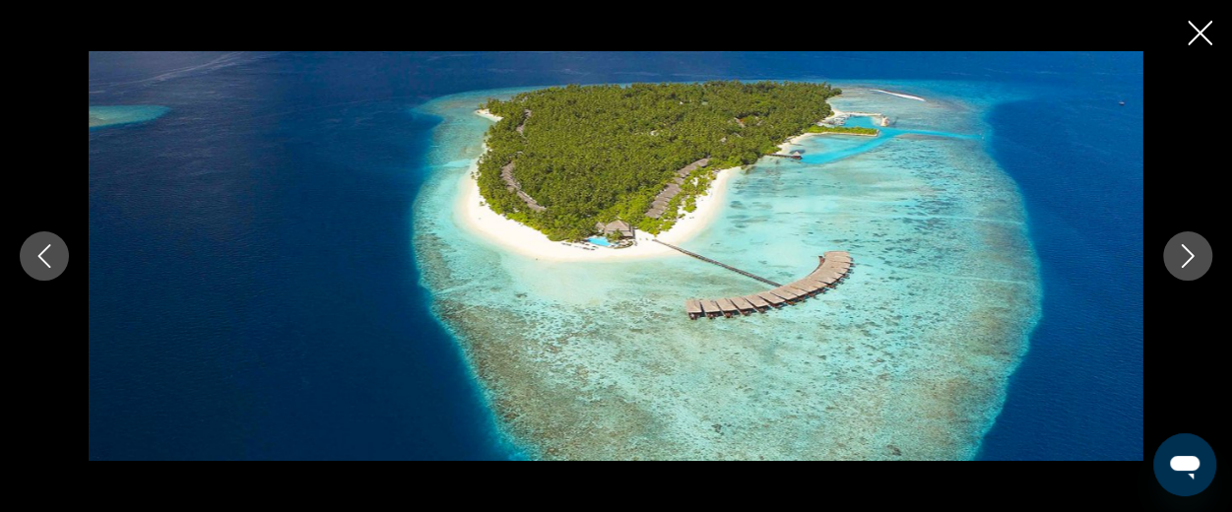
click at [1194, 27] on icon "Close slideshow" at bounding box center [1200, 33] width 25 height 25
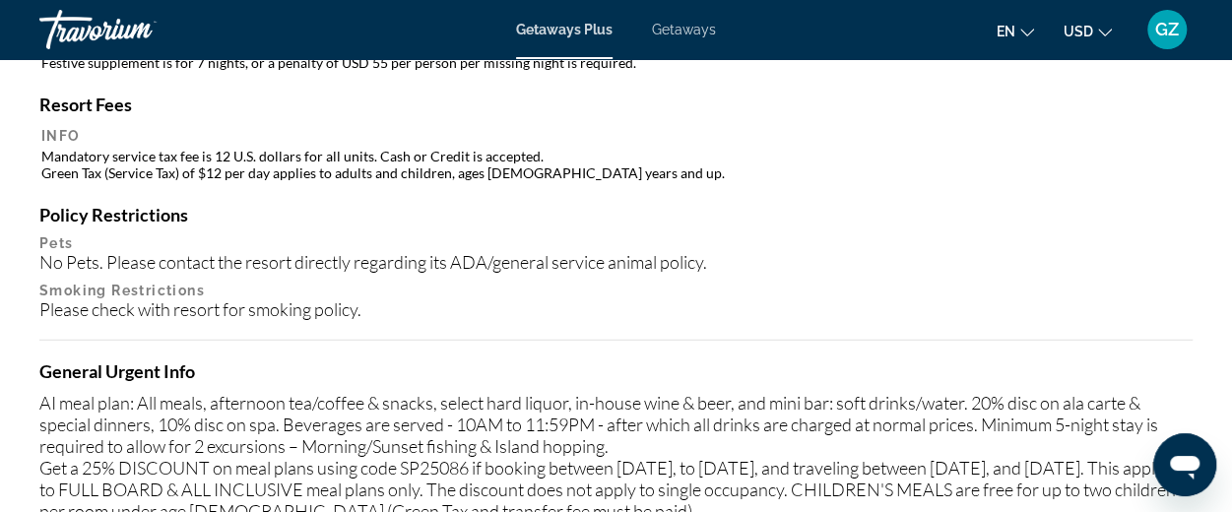
scroll to position [2487, 0]
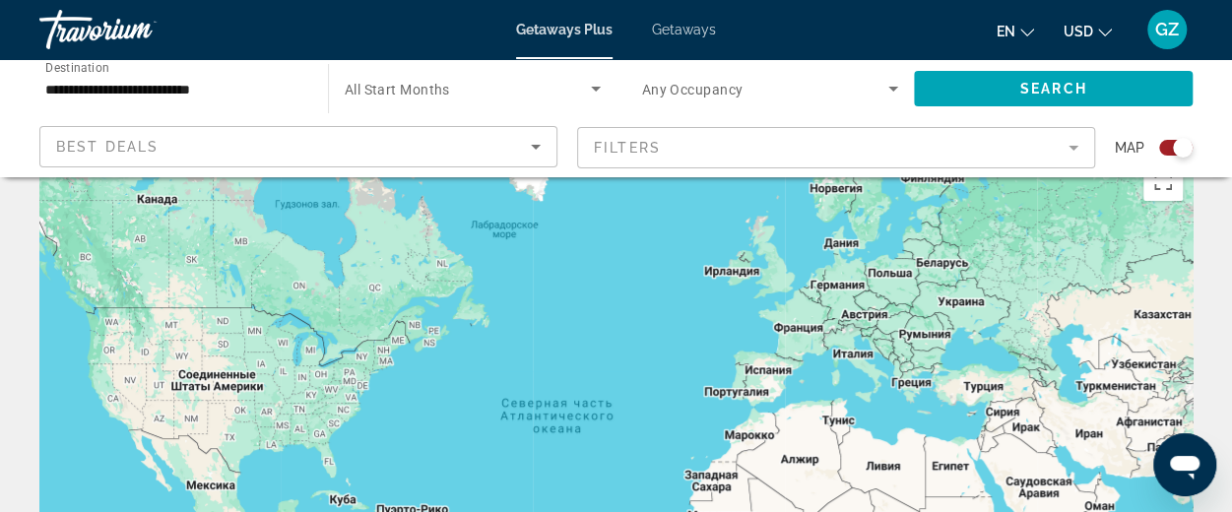
scroll to position [35, 0]
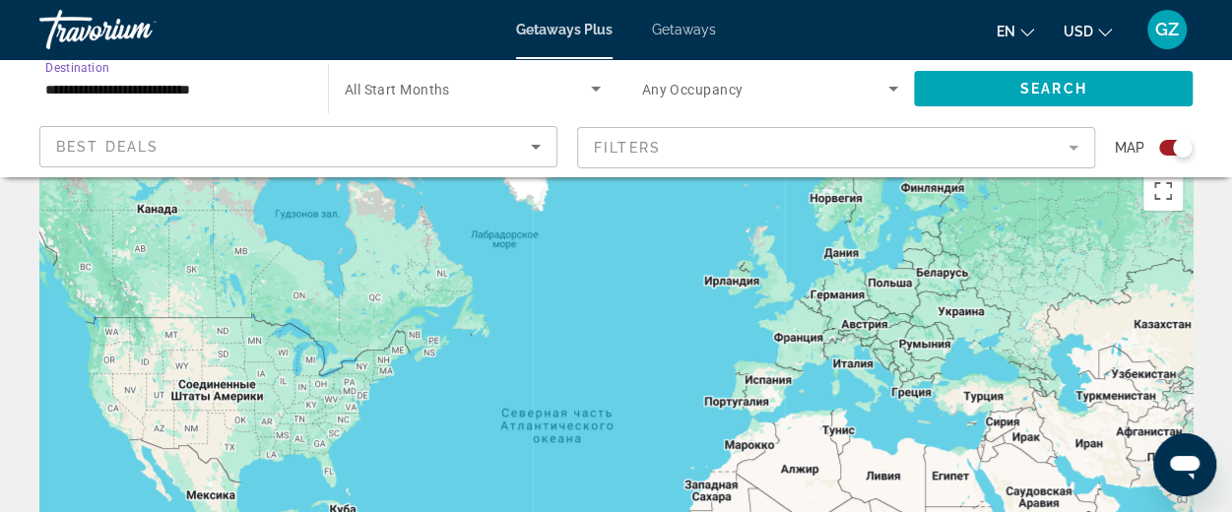
click at [210, 90] on input "**********" at bounding box center [173, 90] width 257 height 24
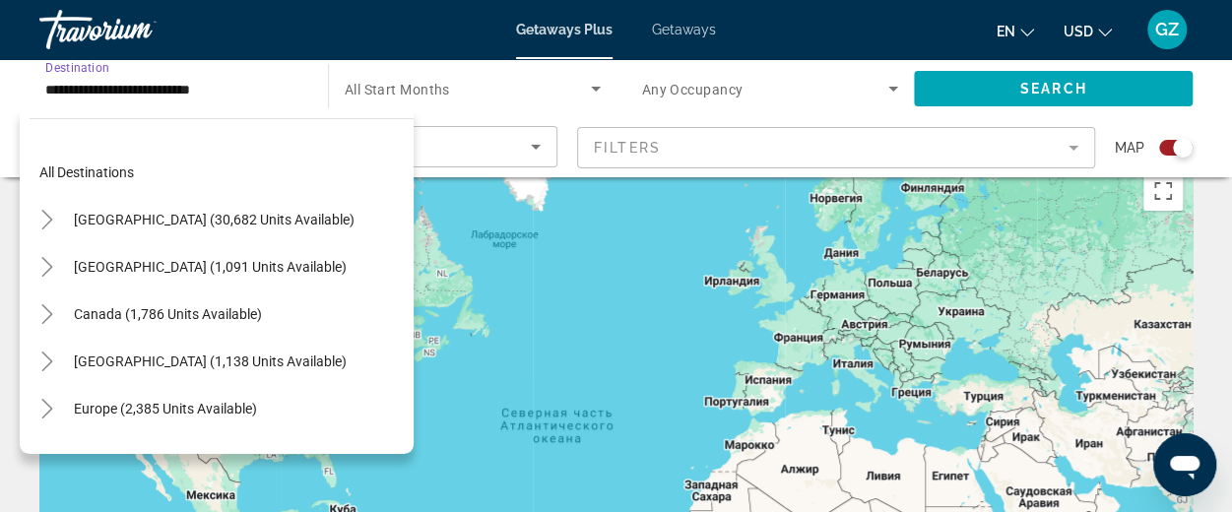
scroll to position [637, 0]
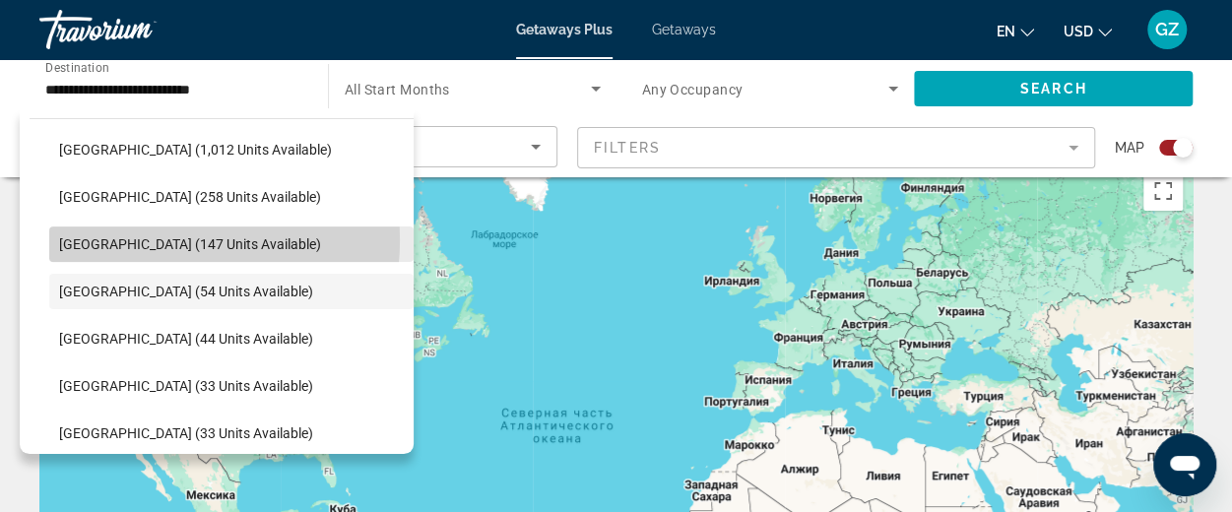
click at [156, 239] on span "[GEOGRAPHIC_DATA] (147 units available)" at bounding box center [190, 244] width 262 height 16
type input "**********"
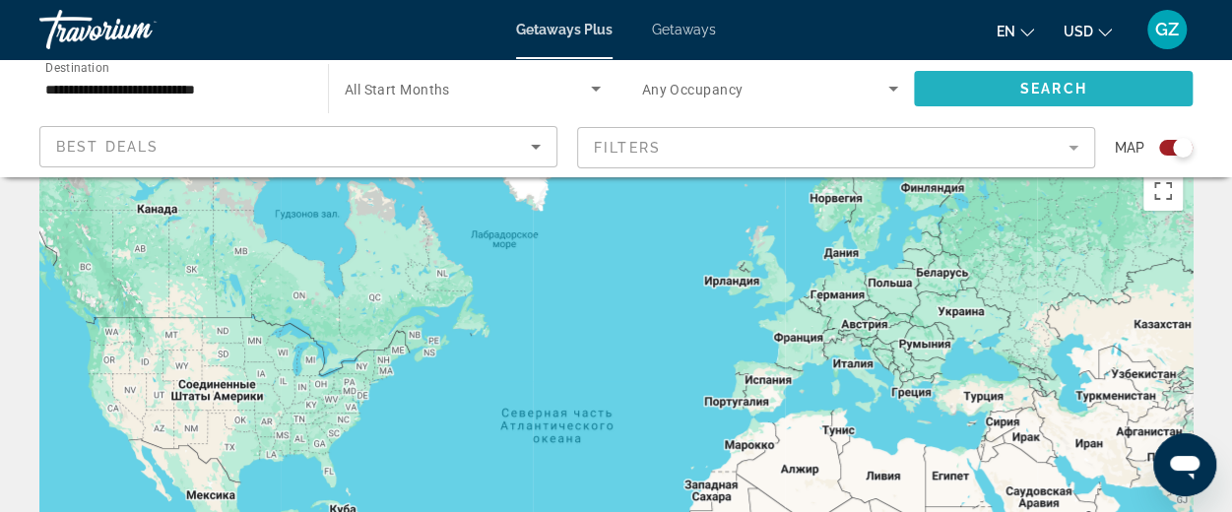
click at [1046, 90] on span "Search" at bounding box center [1053, 89] width 67 height 16
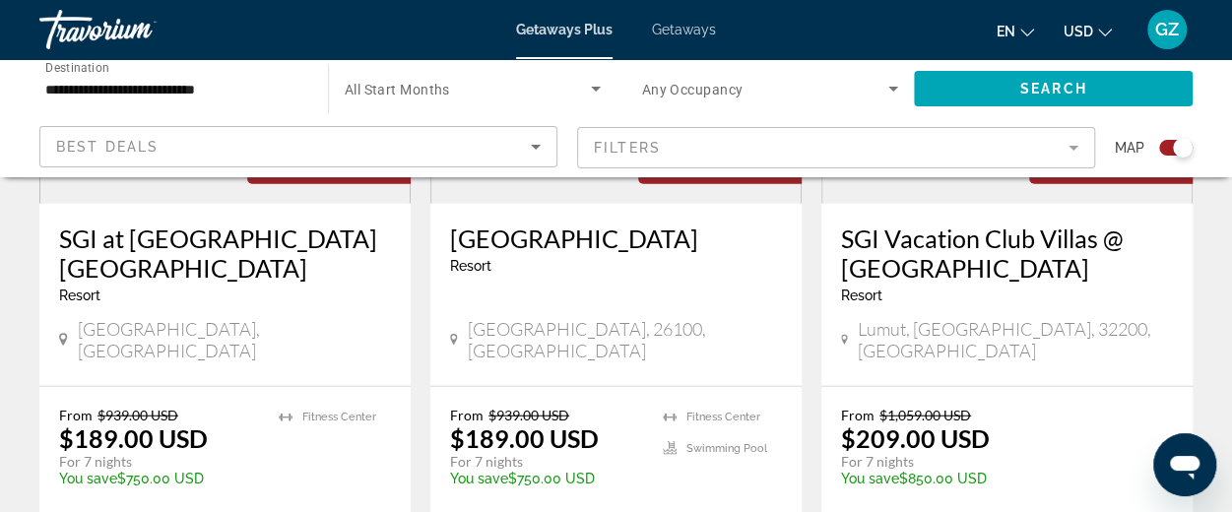
scroll to position [2411, 0]
drag, startPoint x: 605, startPoint y: 265, endPoint x: 594, endPoint y: 262, distance: 11.2
click at [605, 265] on div "[GEOGRAPHIC_DATA] - This is an adults only resort" at bounding box center [616, 257] width 332 height 65
click at [594, 262] on div "[GEOGRAPHIC_DATA] - This is an adults only resort" at bounding box center [616, 257] width 332 height 65
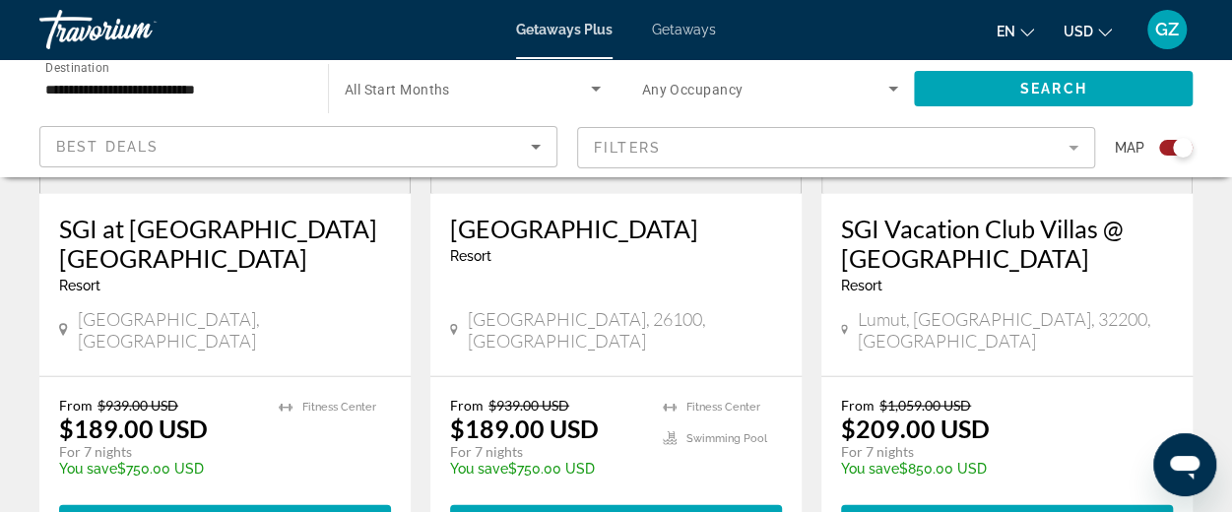
scroll to position [2420, 0]
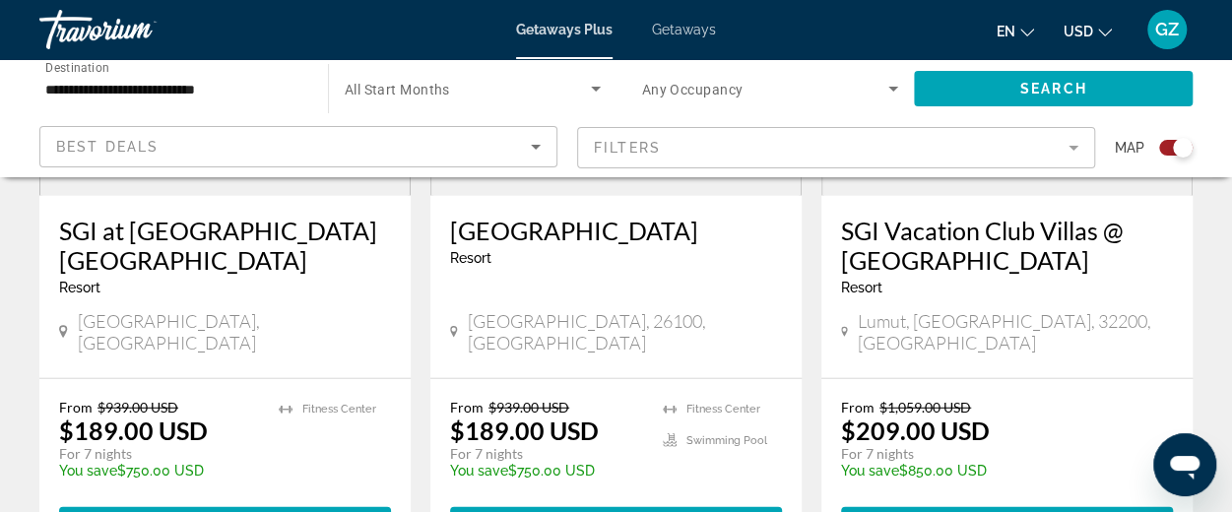
drag, startPoint x: 594, startPoint y: 262, endPoint x: 421, endPoint y: 238, distance: 175.0
click at [421, 238] on app-exchanges-search-item "Save up to 80% [GEOGRAPHIC_DATA] - This is an adults only resort [GEOGRAPHIC_DA…" at bounding box center [616, 221] width 391 height 683
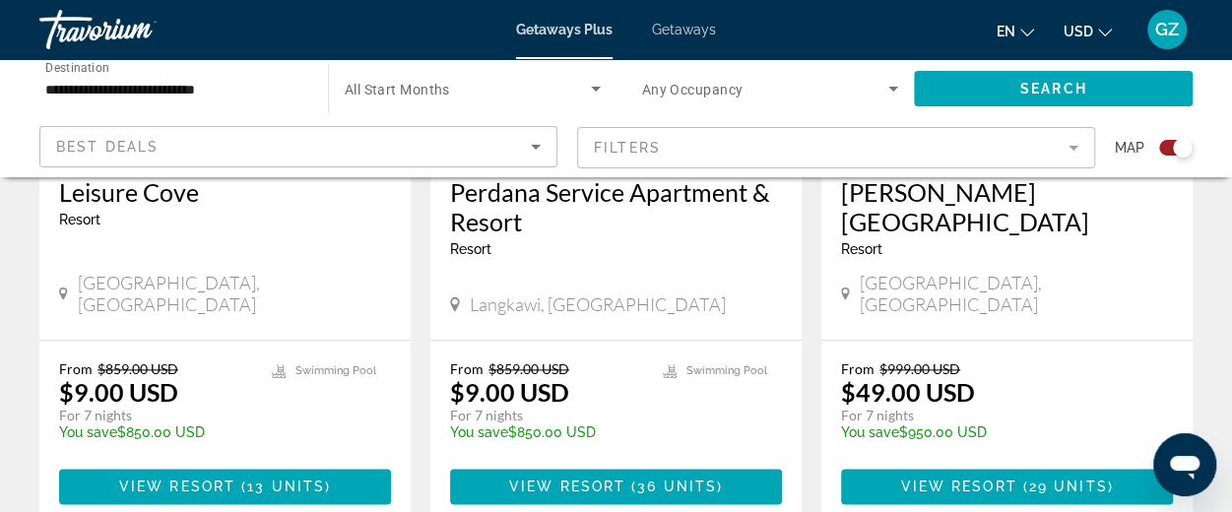
scroll to position [1017, 0]
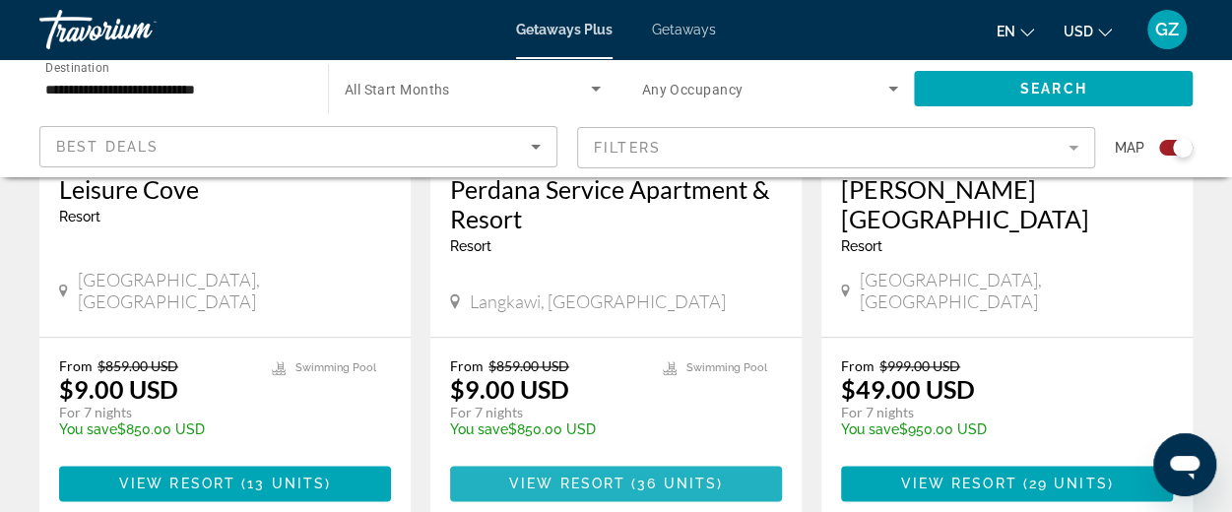
click at [609, 476] on span "View Resort" at bounding box center [567, 484] width 116 height 16
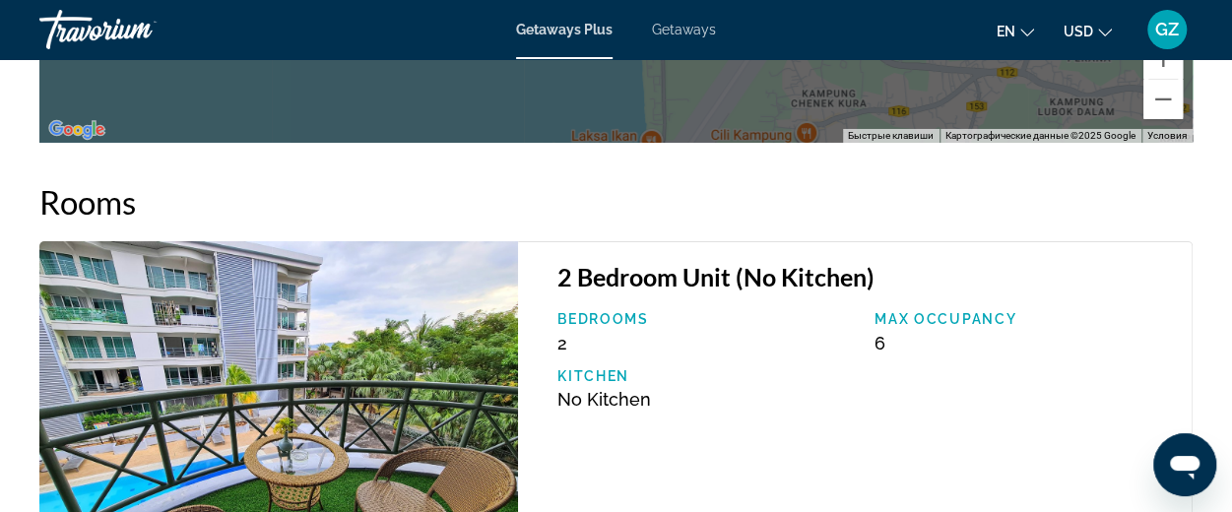
scroll to position [3445, 0]
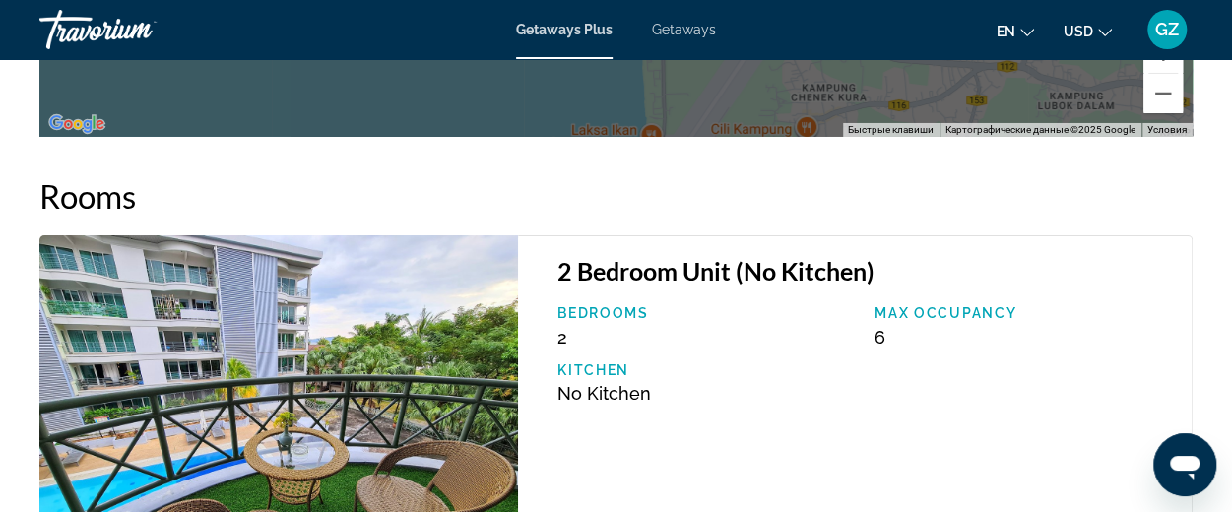
click at [631, 305] on div "Bedrooms 2 Max Occupancy 6 Kitchen No Kitchen" at bounding box center [865, 361] width 634 height 113
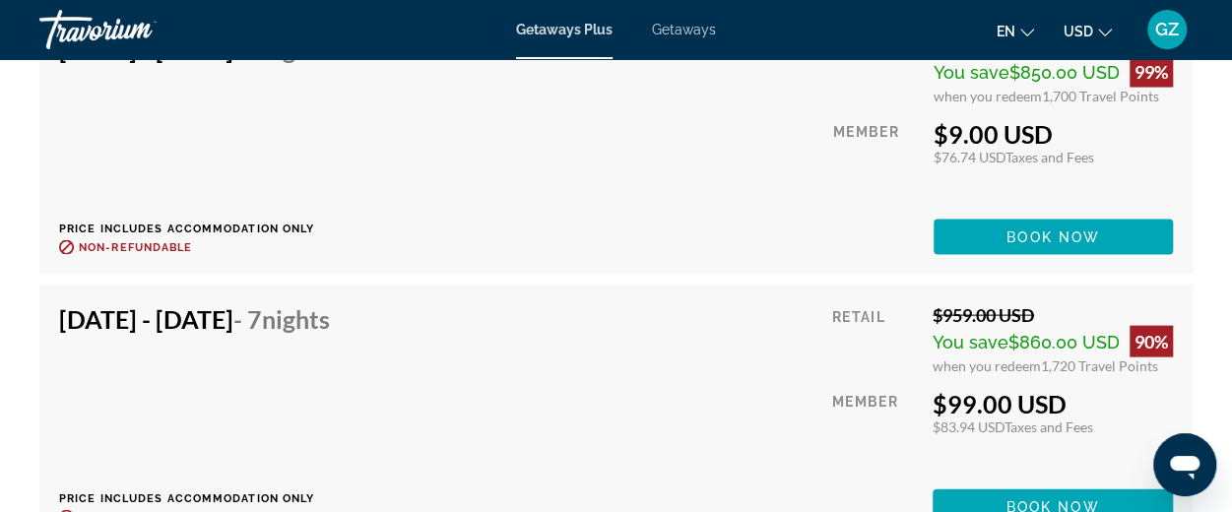
scroll to position [5655, 0]
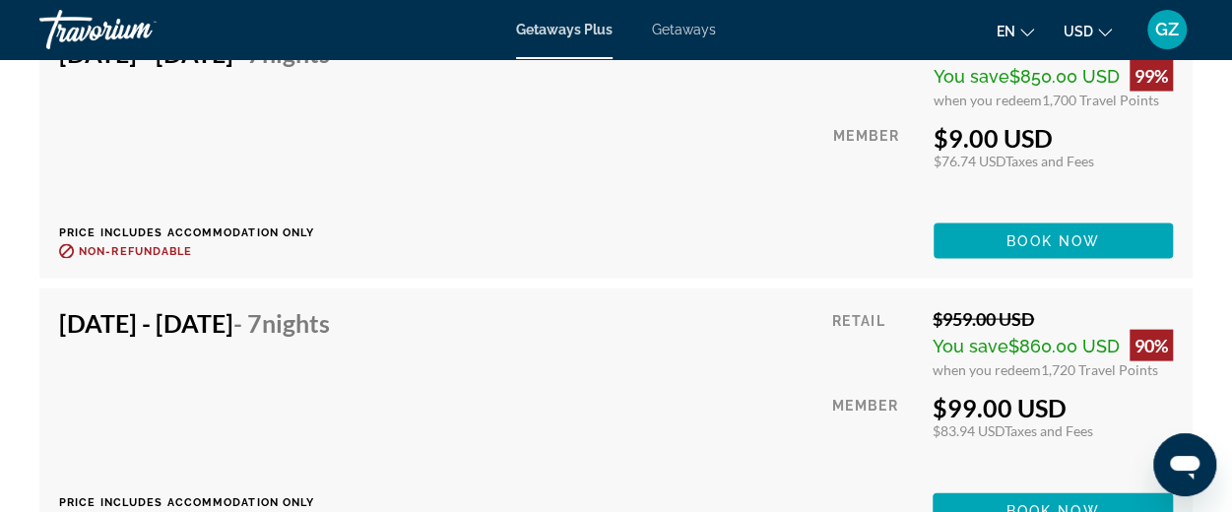
click at [935, 336] on span "You save" at bounding box center [971, 346] width 76 height 21
click at [1016, 503] on span "Book now" at bounding box center [1054, 511] width 94 height 16
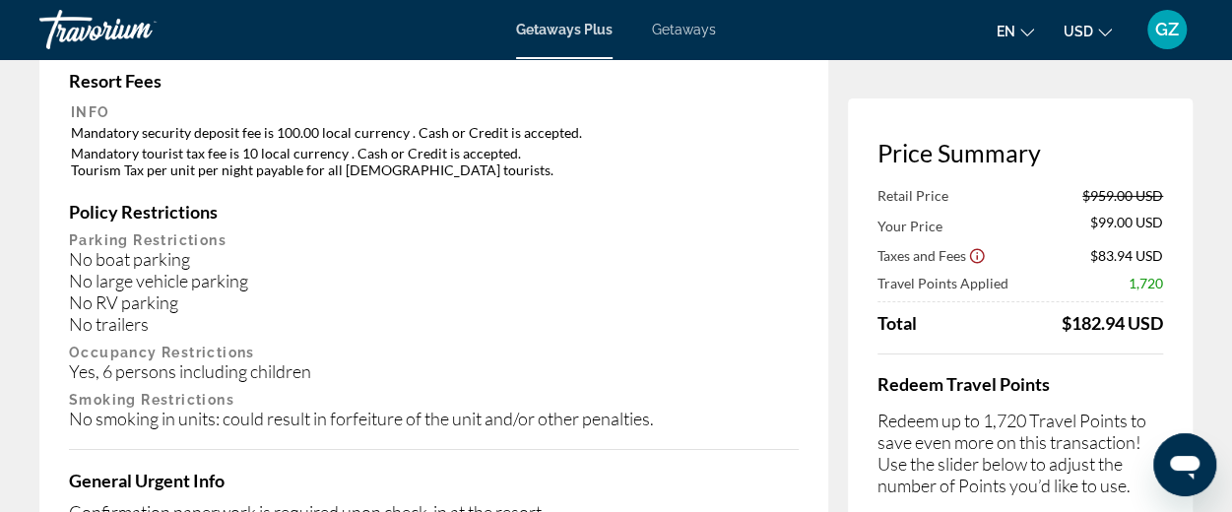
scroll to position [3196, 0]
drag, startPoint x: 1235, startPoint y: 385, endPoint x: 701, endPoint y: 158, distance: 580.3
click at [701, 158] on div "Important Information Resort Fees Info Mandatory security deposit fee is 100.00…" at bounding box center [433, 302] width 789 height 646
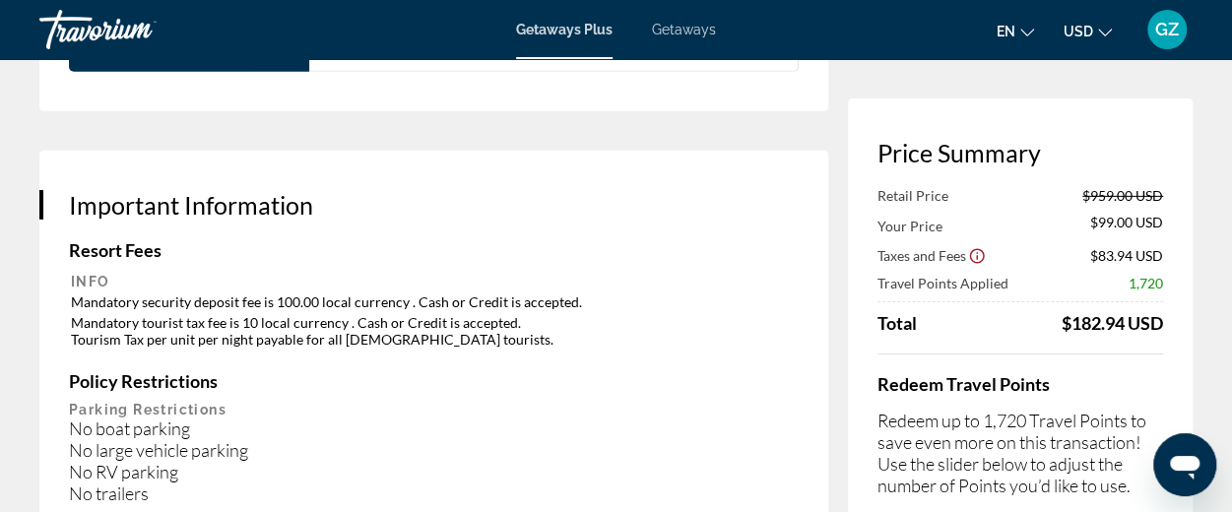
scroll to position [3026, 0]
click at [777, 189] on h3 "Important Information" at bounding box center [434, 204] width 730 height 30
drag, startPoint x: 777, startPoint y: 169, endPoint x: 745, endPoint y: 196, distance: 42.0
click at [752, 189] on h3 "Important Information" at bounding box center [434, 204] width 730 height 30
drag, startPoint x: 735, startPoint y: 204, endPoint x: 716, endPoint y: 214, distance: 21.1
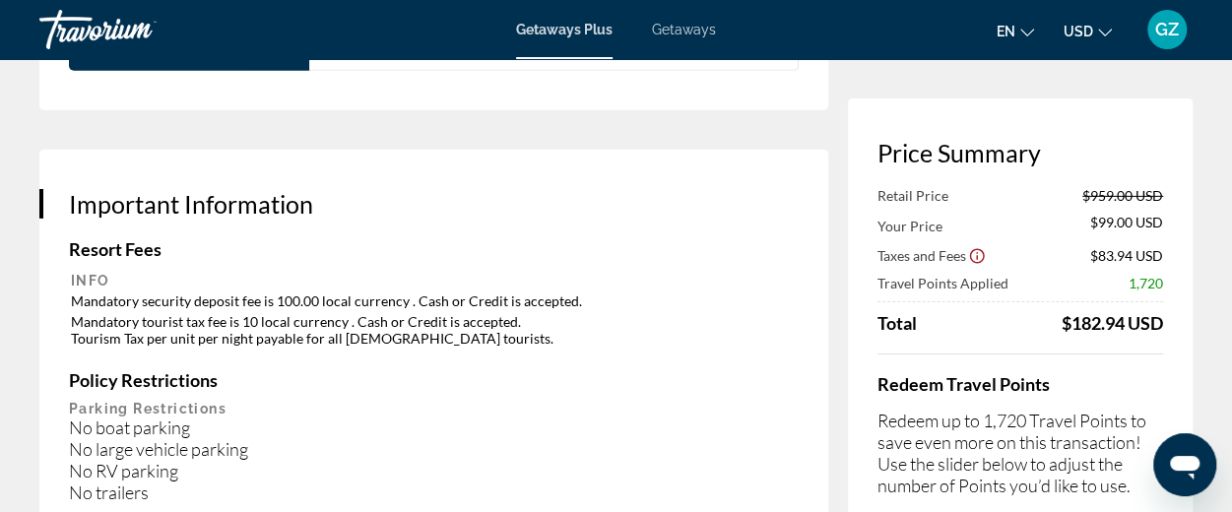
click at [731, 203] on div "Important Information Resort Fees Info Mandatory security deposit fee is 100.00…" at bounding box center [433, 473] width 789 height 646
click at [709, 220] on div "Important Information Resort Fees Info Mandatory security deposit fee is 100.00…" at bounding box center [433, 473] width 789 height 646
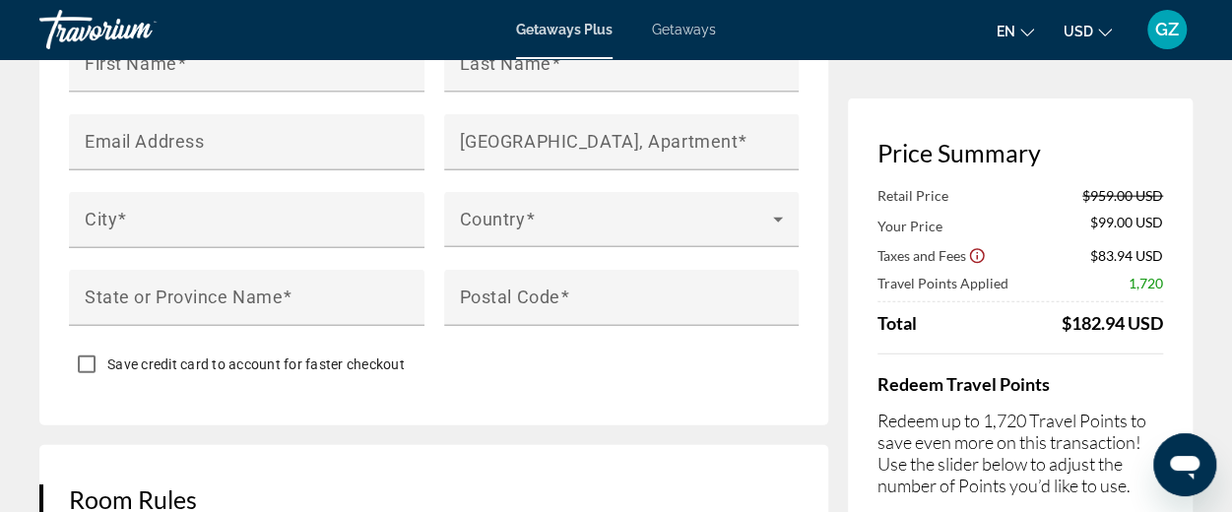
scroll to position [2147, 0]
drag, startPoint x: 709, startPoint y: 220, endPoint x: 533, endPoint y: 392, distance: 246.6
click at [533, 387] on div "Save credit card to account for faster checkout" at bounding box center [434, 368] width 730 height 38
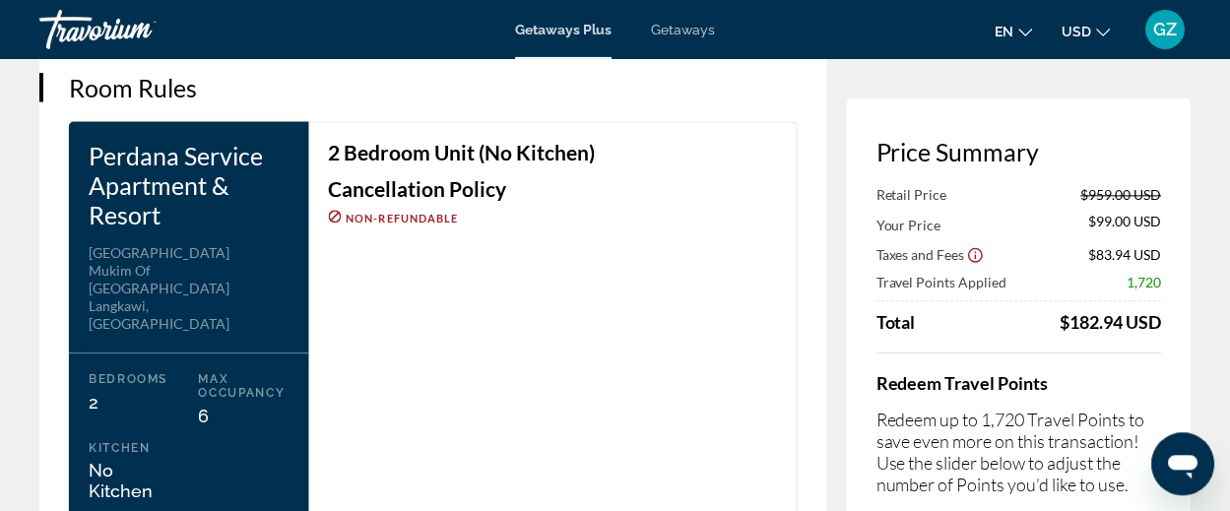
scroll to position [2561, 0]
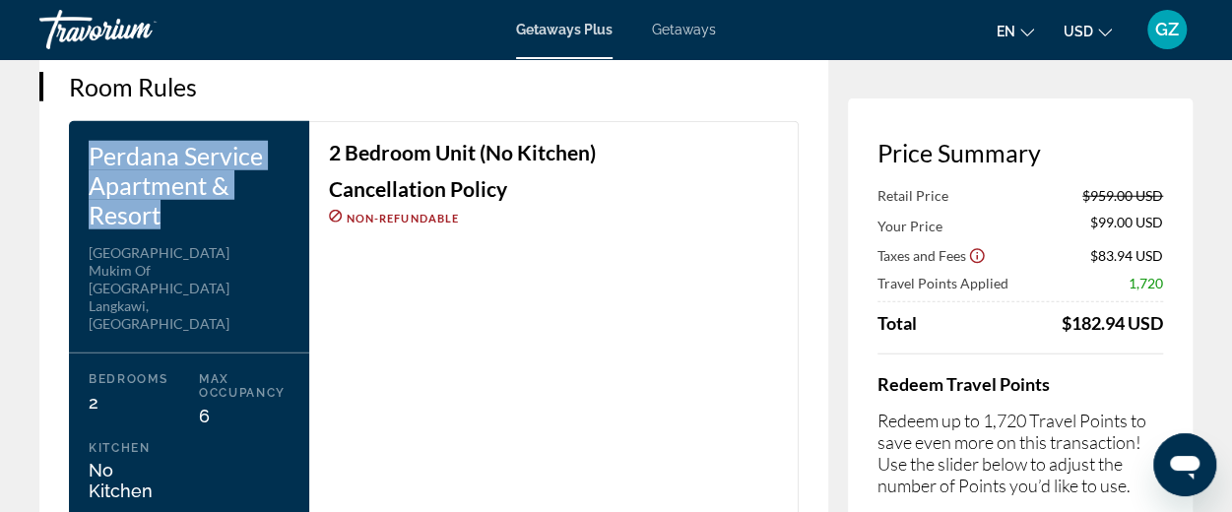
drag, startPoint x: 88, startPoint y: 164, endPoint x: 246, endPoint y: 226, distance: 169.9
click at [246, 226] on div "Perdana Service Apartment & Resort Address [GEOGRAPHIC_DATA], [GEOGRAPHIC_DATA]…" at bounding box center [189, 328] width 240 height 415
copy h3 "Perdana Service Apartment & Resort"
